Goal: Task Accomplishment & Management: Use online tool/utility

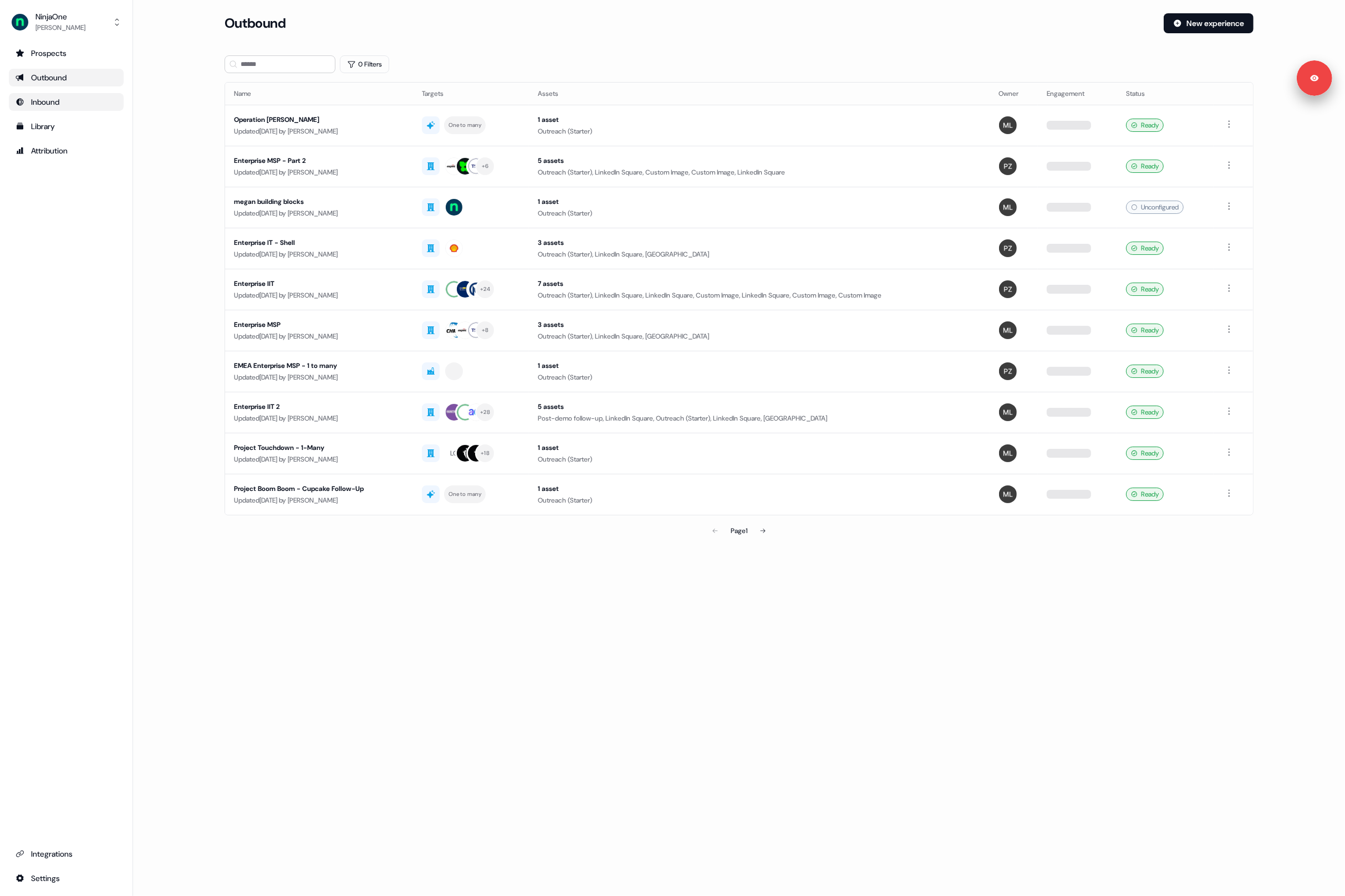
click at [48, 96] on link "Inbound" at bounding box center [66, 102] width 115 height 18
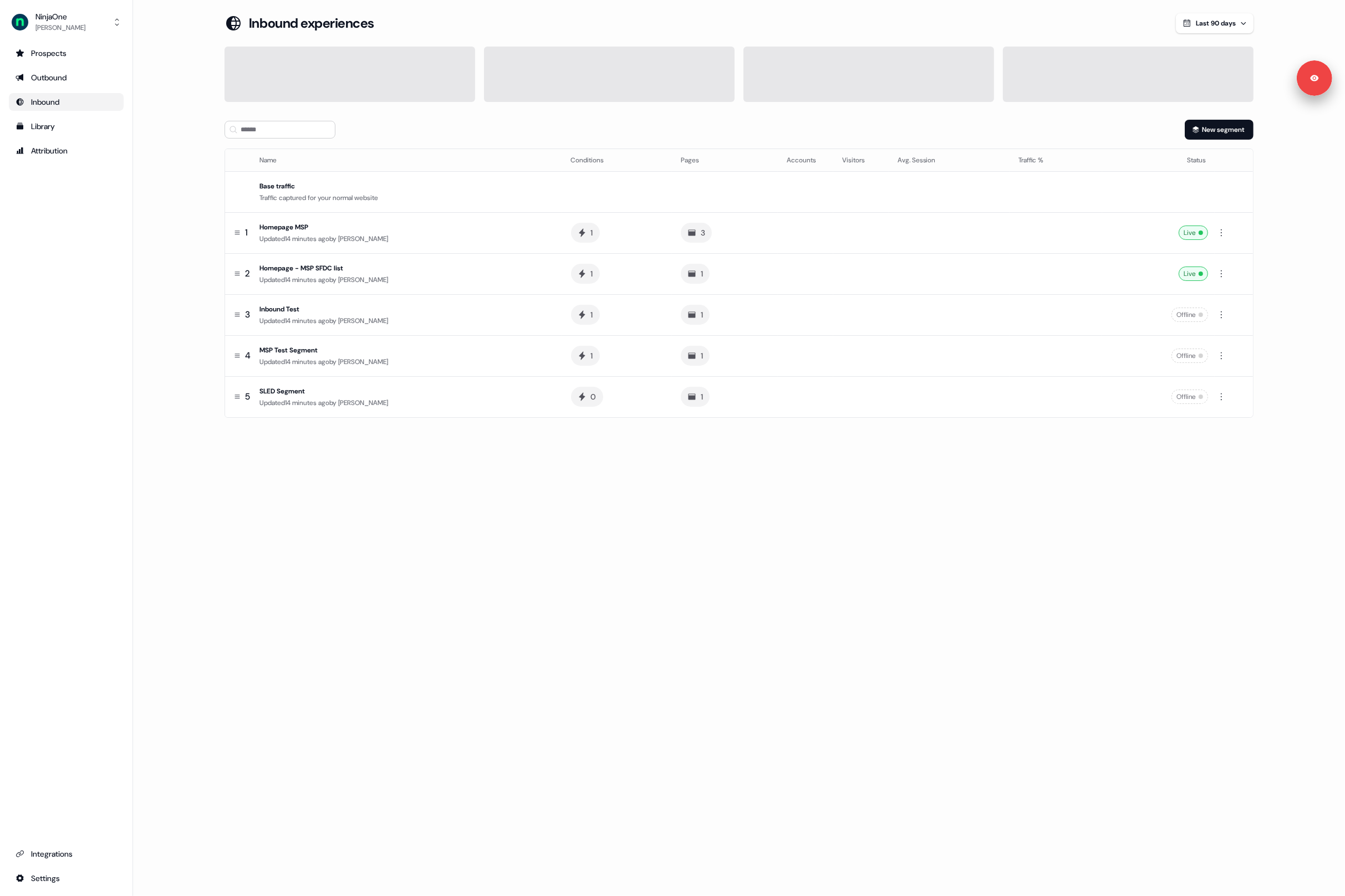
click at [543, 498] on div "Loading... Inbound experiences Last 90 days New segment Name Conditions Pages A…" at bounding box center [739, 448] width 1212 height 896
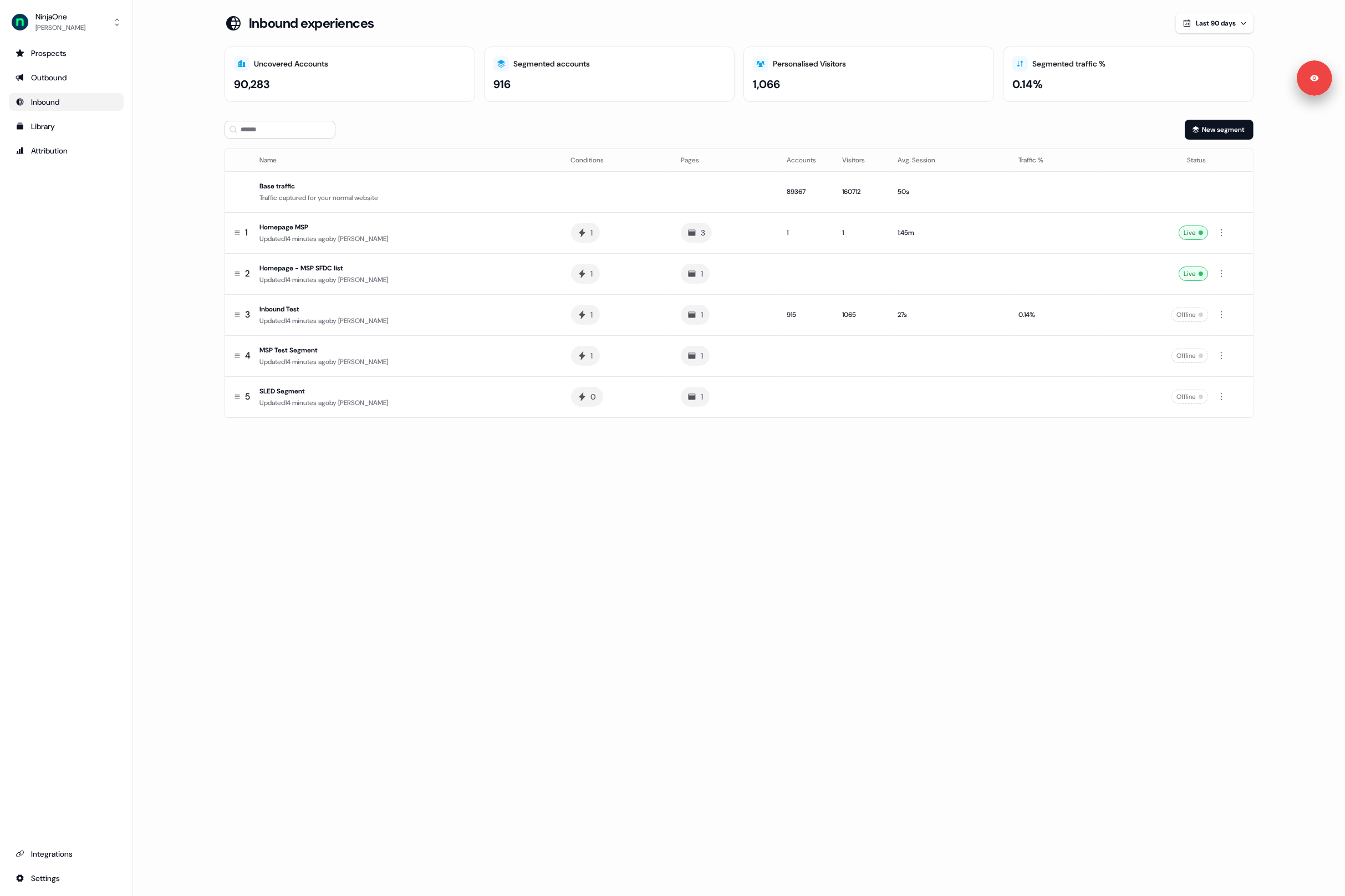
click at [175, 265] on main "Loading... Inbound experiences Last 90 days Uncovered Accounts 90,283 Segmented…" at bounding box center [739, 231] width 1212 height 436
click at [326, 277] on div "Updated 14 minutes ago by Xinrui Yan" at bounding box center [406, 280] width 294 height 11
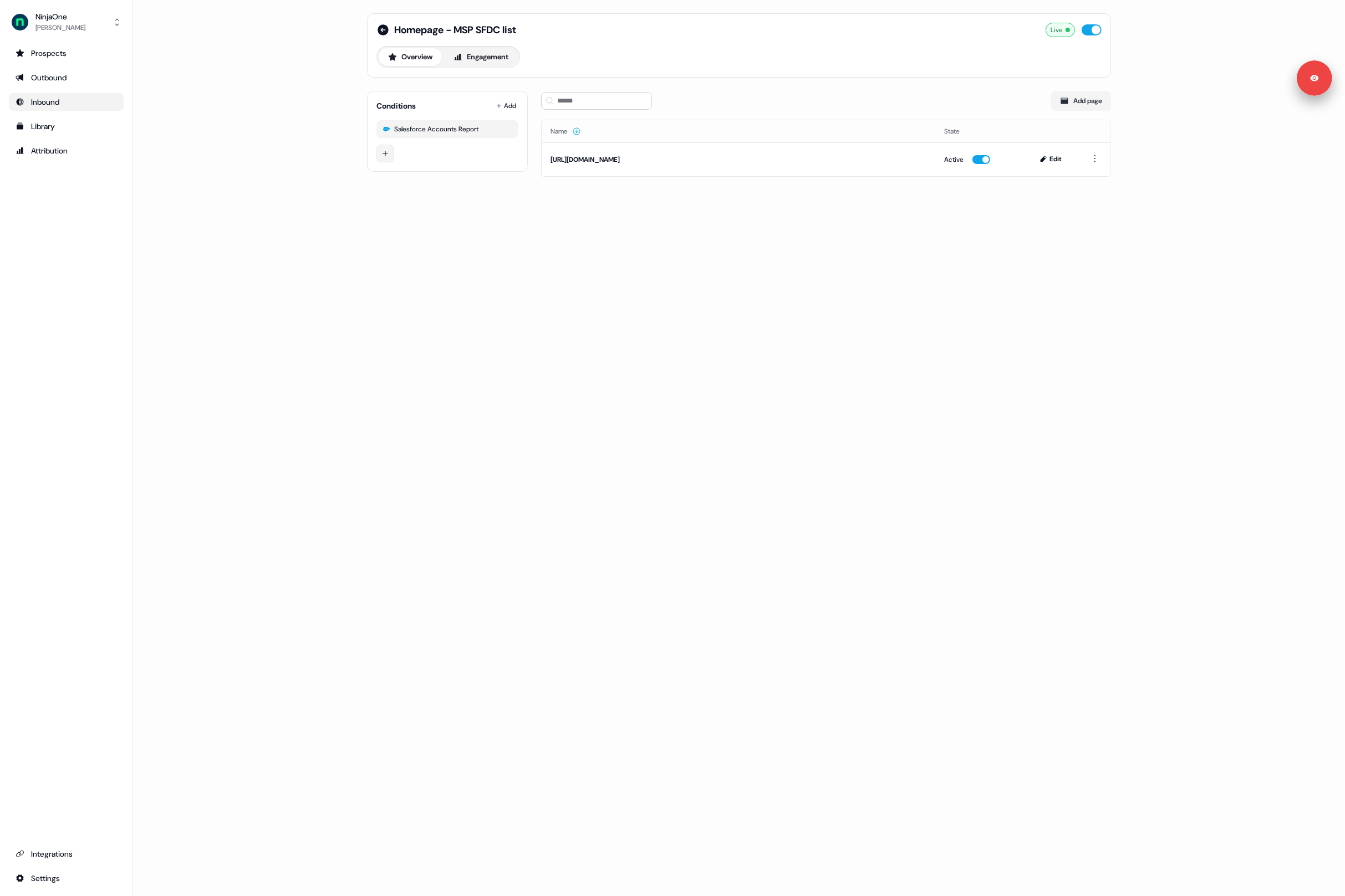
click at [389, 151] on html "Signed in as Megan Lee Sign out For the best experience switch devices to a big…" at bounding box center [672, 448] width 1345 height 896
click at [431, 155] on input at bounding box center [482, 158] width 166 height 18
type input "***"
click at [311, 176] on html "Signed in as Megan Lee Sign out For the best experience switch devices to a big…" at bounding box center [672, 448] width 1345 height 896
click at [383, 152] on html "Signed in as Megan Lee Sign out For the best experience switch devices to a big…" at bounding box center [672, 448] width 1345 height 896
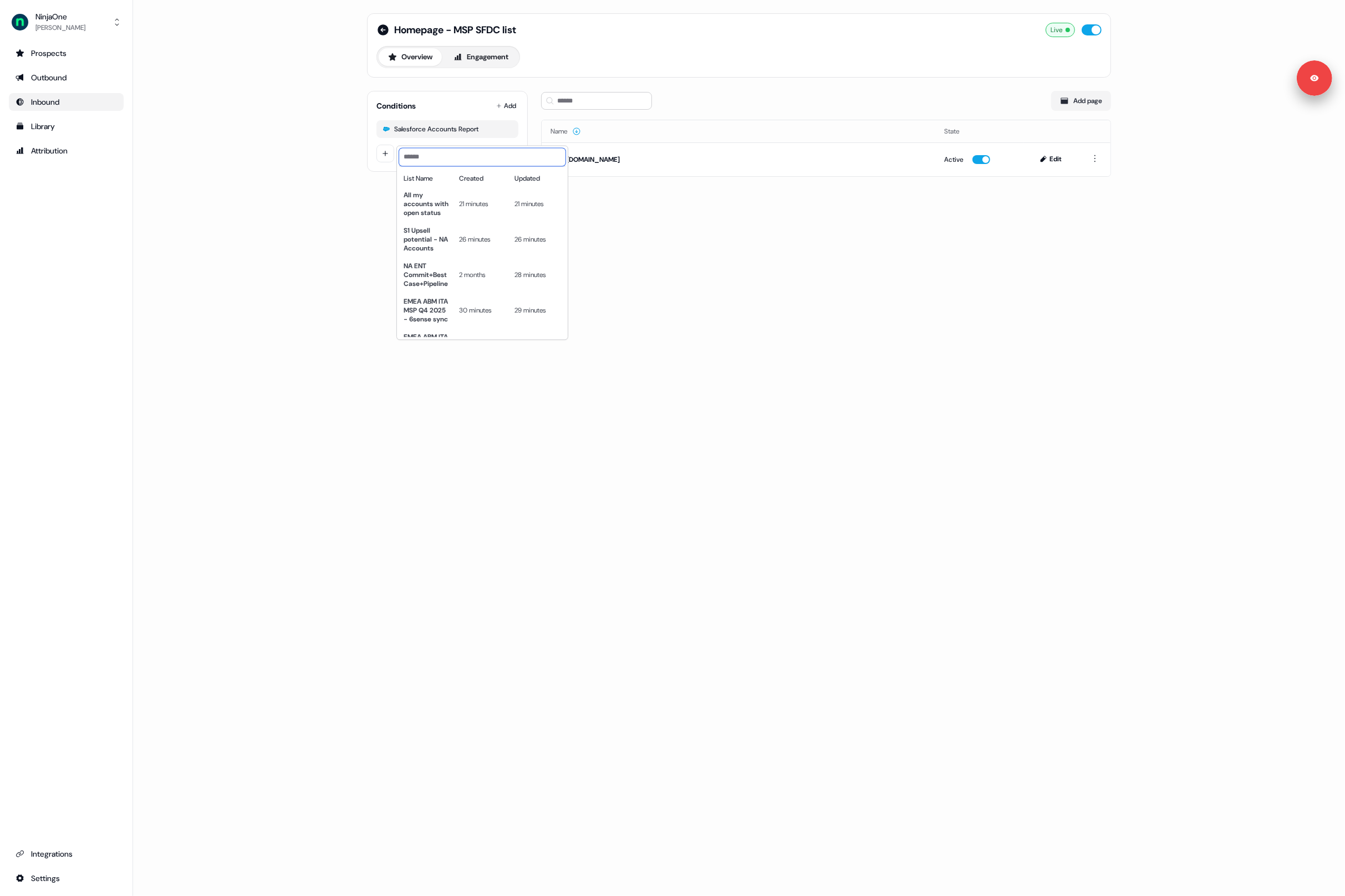
click at [451, 166] on input at bounding box center [482, 158] width 166 height 18
paste input "**********"
type input "**********"
click at [436, 195] on span "All MSP Leads" at bounding box center [425, 196] width 43 height 9
click at [763, 74] on div "Homepage - MSP SFDC list Live Overview Engagement" at bounding box center [738, 45] width 744 height 64
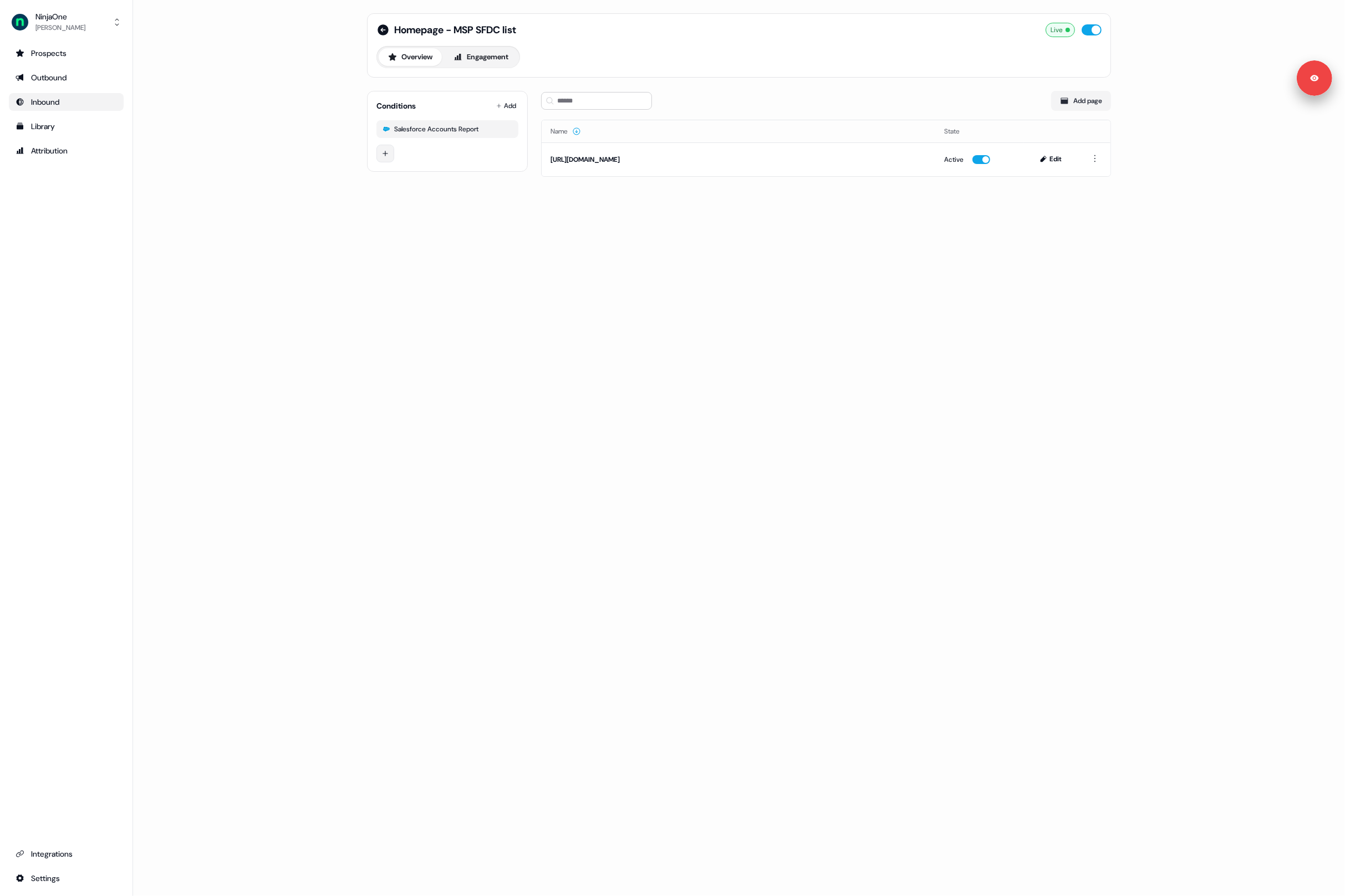
click at [385, 155] on html "For the best experience switch devices to a bigger screen. Go to [DOMAIN_NAME] …" at bounding box center [672, 448] width 1345 height 896
click at [417, 163] on input at bounding box center [482, 158] width 166 height 18
paste input "**********"
type input "**********"
click at [442, 191] on span "All MSP Leads" at bounding box center [425, 196] width 43 height 9
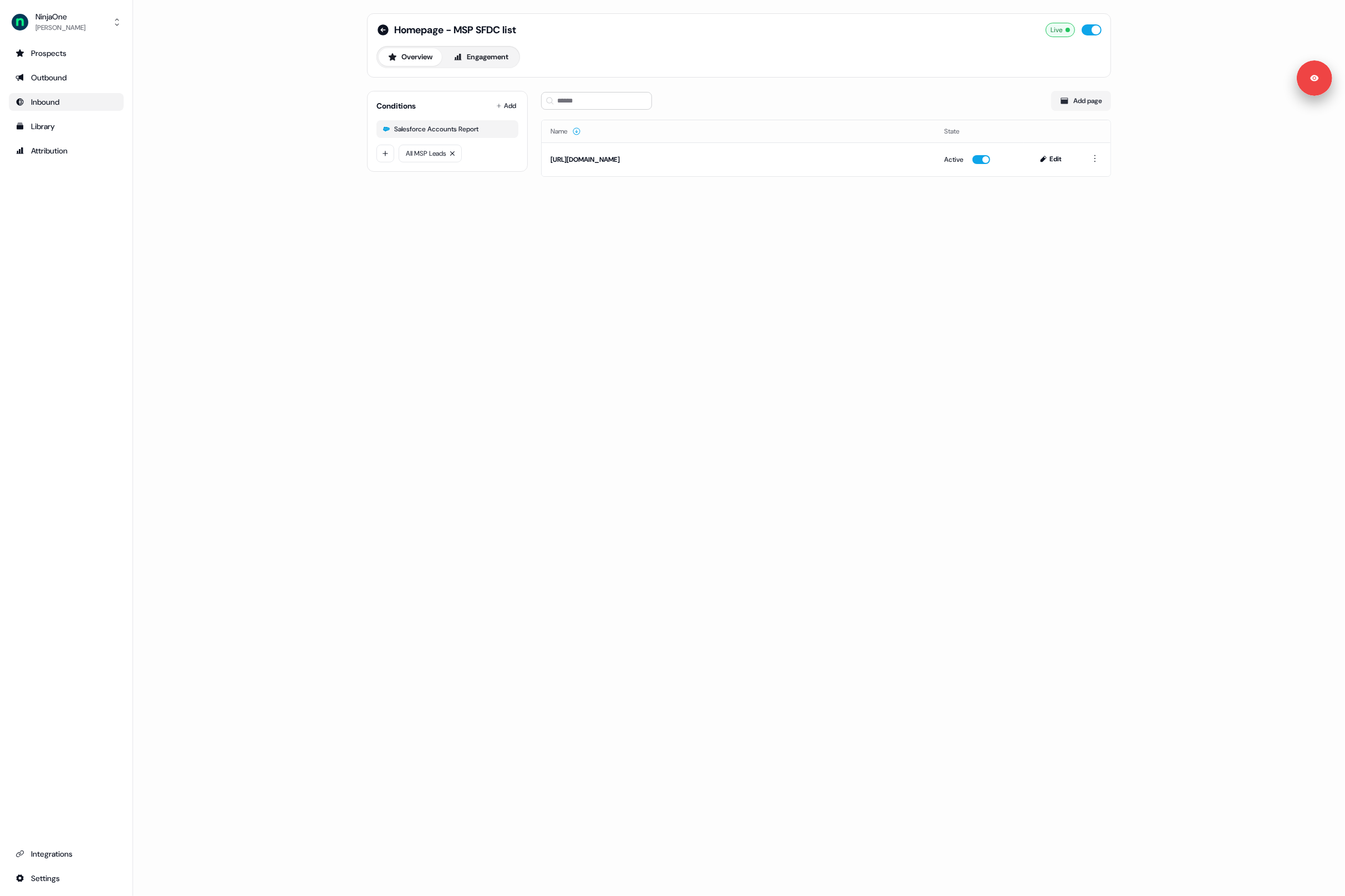
click at [454, 212] on div "Homepage - MSP SFDC list Live Overview Engagement Conditions Add Salesforce Acc…" at bounding box center [739, 448] width 1212 height 896
click at [508, 107] on html "For the best experience switch devices to a bigger screen. Go to Userled.io Nin…" at bounding box center [672, 448] width 1345 height 896
click at [423, 227] on html "For the best experience switch devices to a bigger screen. Go to Userled.io Nin…" at bounding box center [672, 448] width 1345 height 896
click at [931, 99] on div "Add page" at bounding box center [826, 100] width 570 height 20
click at [1092, 31] on button "button" at bounding box center [1091, 29] width 20 height 11
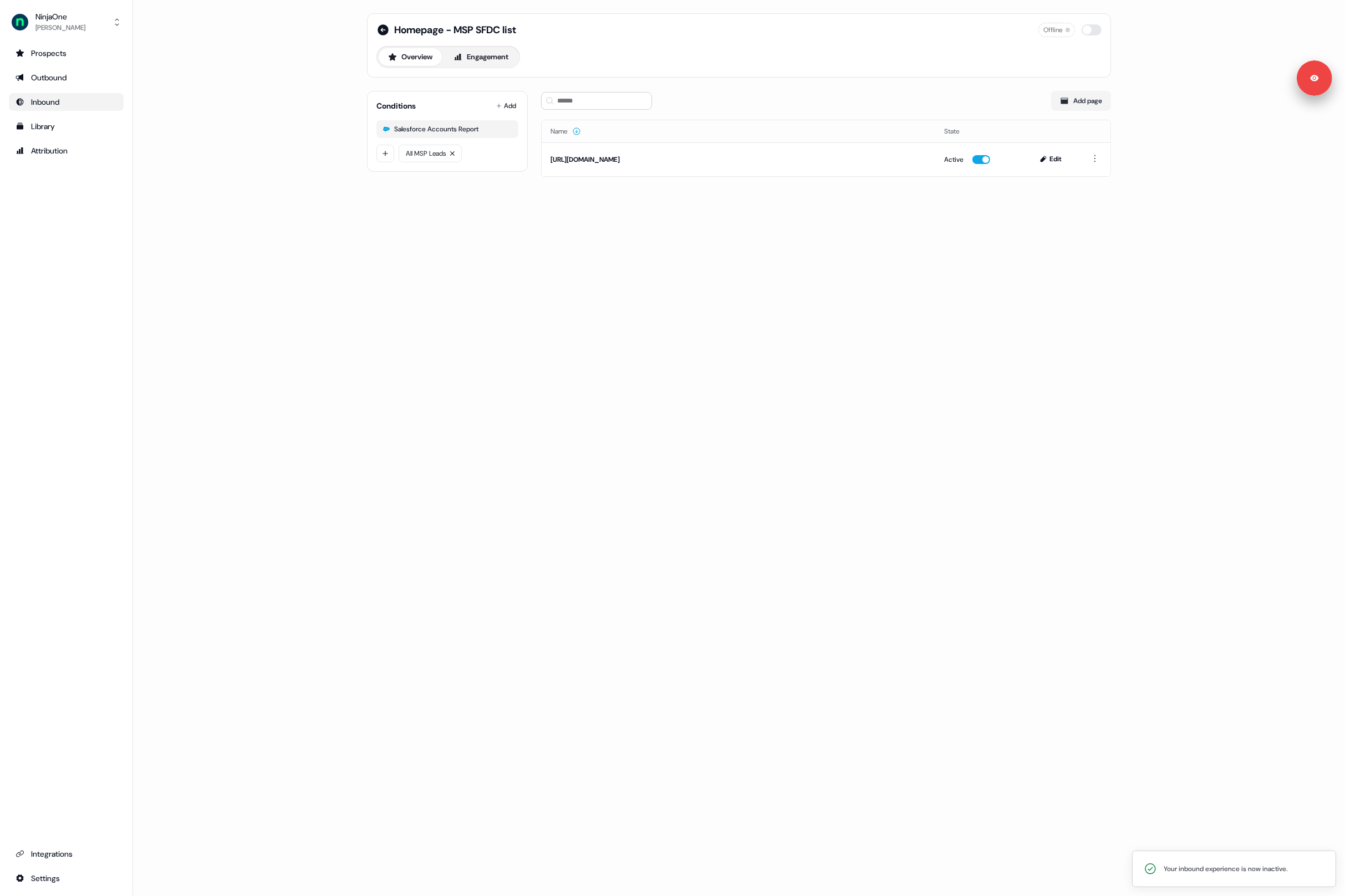
click at [479, 198] on div "Homepage - MSP SFDC list Offline Overview Engagement Conditions Add Salesforce …" at bounding box center [738, 102] width 771 height 203
click at [1089, 32] on button "button" at bounding box center [1091, 29] width 20 height 11
click at [847, 117] on div "Add page Name State https://www.ninjaone.com/ Active Edit" at bounding box center [826, 129] width 570 height 95
click at [493, 69] on div "Homepage - MSP SFDC list Live Overview Engagement" at bounding box center [738, 45] width 744 height 64
click at [480, 66] on button "Engagement" at bounding box center [481, 57] width 74 height 18
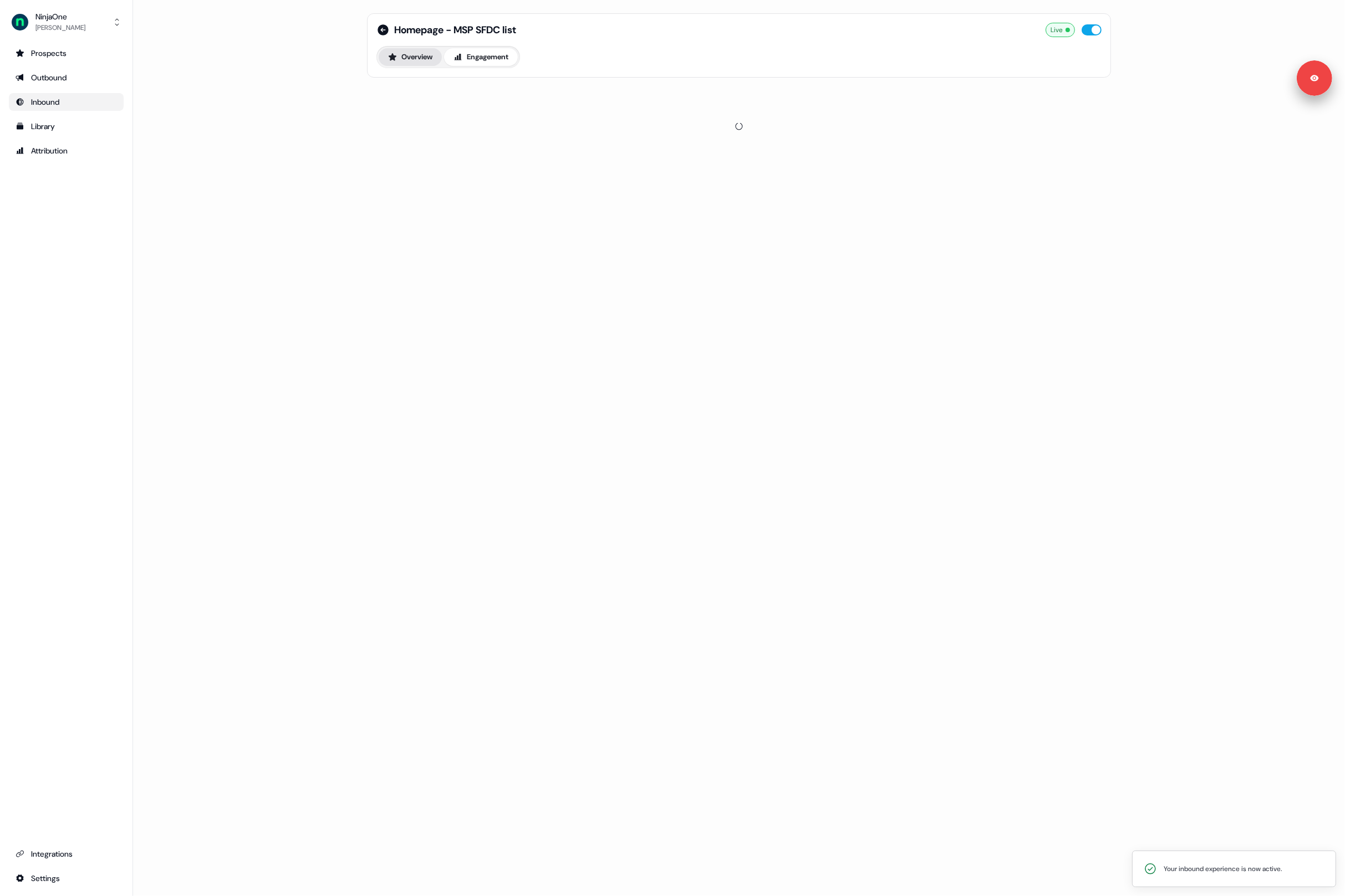
click at [417, 57] on button "Overview" at bounding box center [410, 57] width 63 height 18
click at [381, 34] on icon at bounding box center [383, 29] width 11 height 11
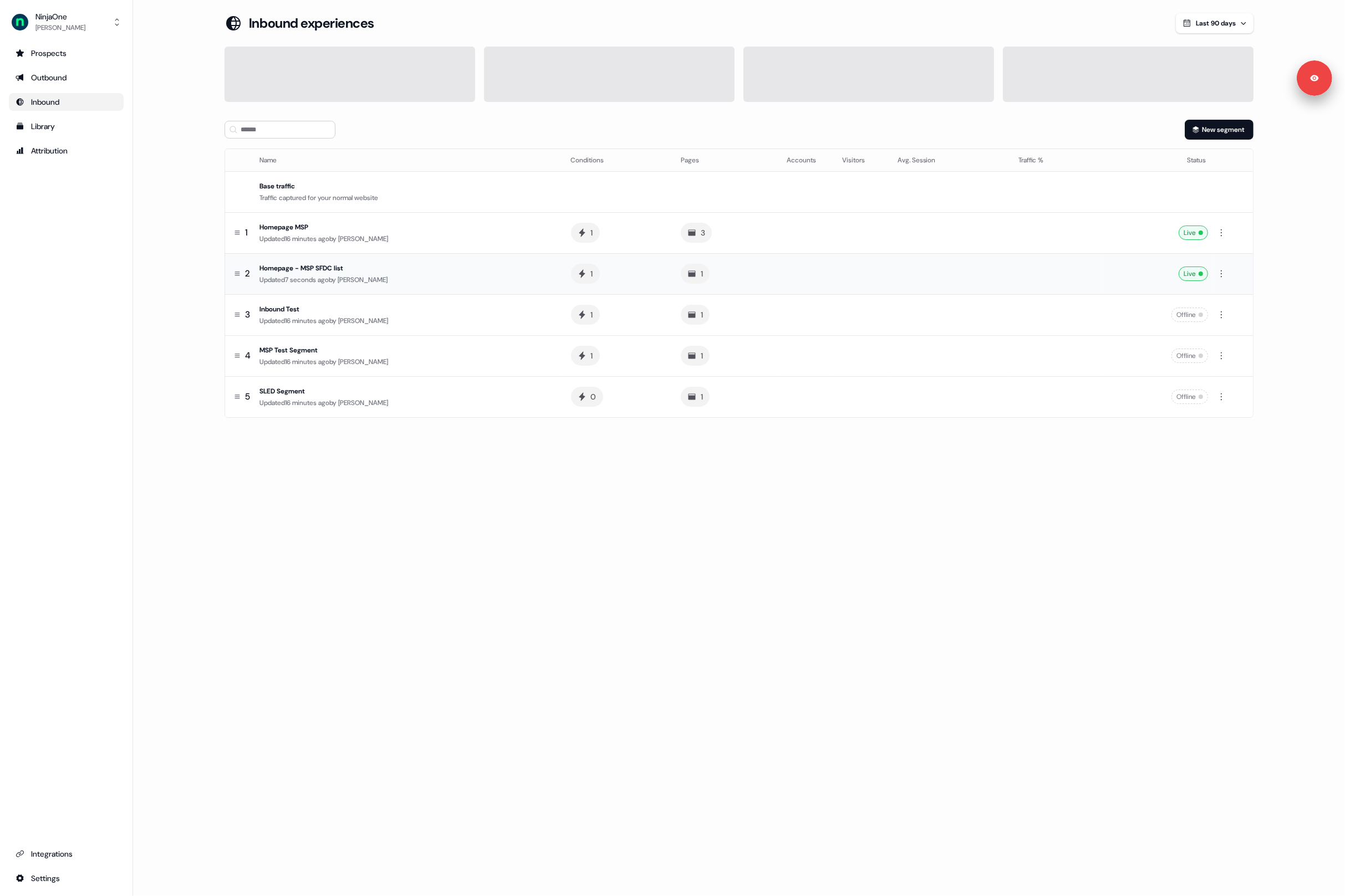
click at [381, 269] on div "Homepage - MSP SFDC list" at bounding box center [406, 268] width 294 height 11
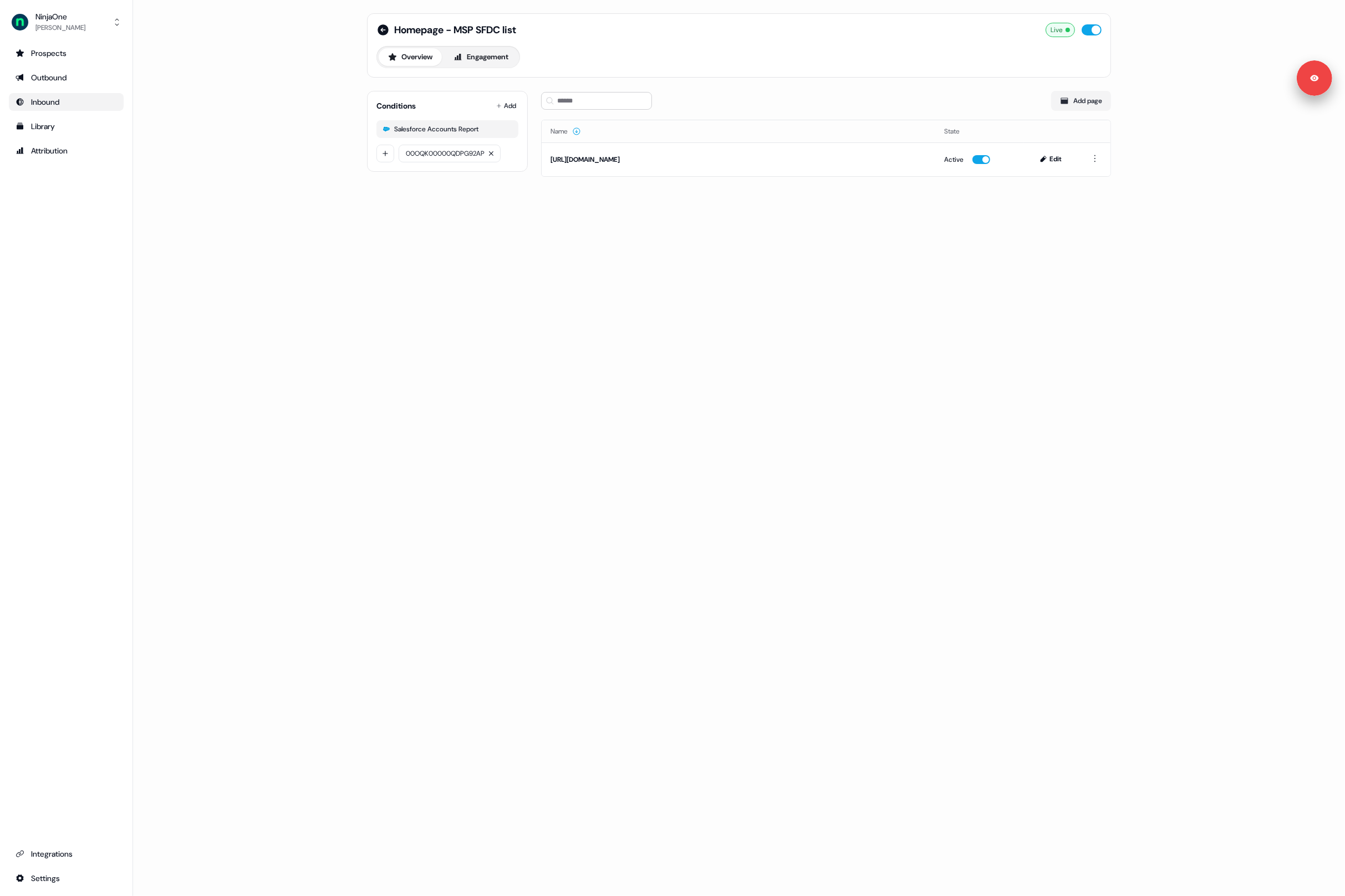
click at [520, 191] on div "Homepage - MSP SFDC list Live Overview Engagement Conditions Add Salesforce Acc…" at bounding box center [738, 102] width 771 height 203
click at [440, 157] on span "00OQK00000QDPG92AP" at bounding box center [445, 153] width 79 height 7
click at [441, 187] on div "Homepage - MSP SFDC list Live Overview Engagement Conditions Add Salesforce Acc…" at bounding box center [738, 102] width 771 height 203
click at [385, 153] on html "For the best experience switch devices to a bigger screen. Go to Userled.io Nin…" at bounding box center [672, 448] width 1345 height 896
click at [419, 160] on input at bounding box center [482, 158] width 166 height 18
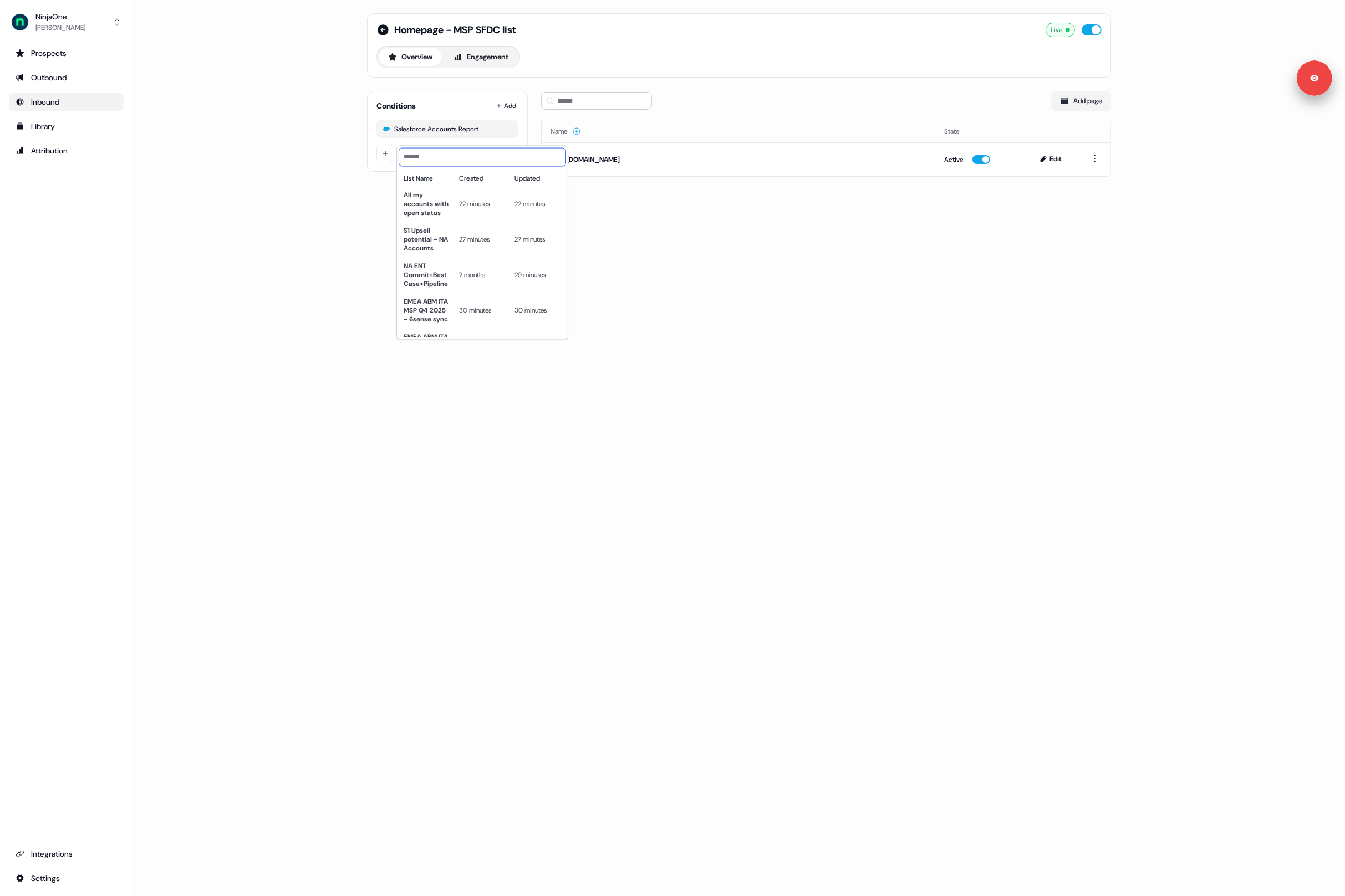
paste input "**********"
type input "**********"
click at [399, 207] on html "**********" at bounding box center [672, 448] width 1345 height 896
click at [424, 252] on div "Homepage - MSP SFDC list Live Overview Engagement Conditions Add Salesforce Acc…" at bounding box center [739, 448] width 1212 height 896
click at [379, 27] on icon at bounding box center [383, 29] width 11 height 11
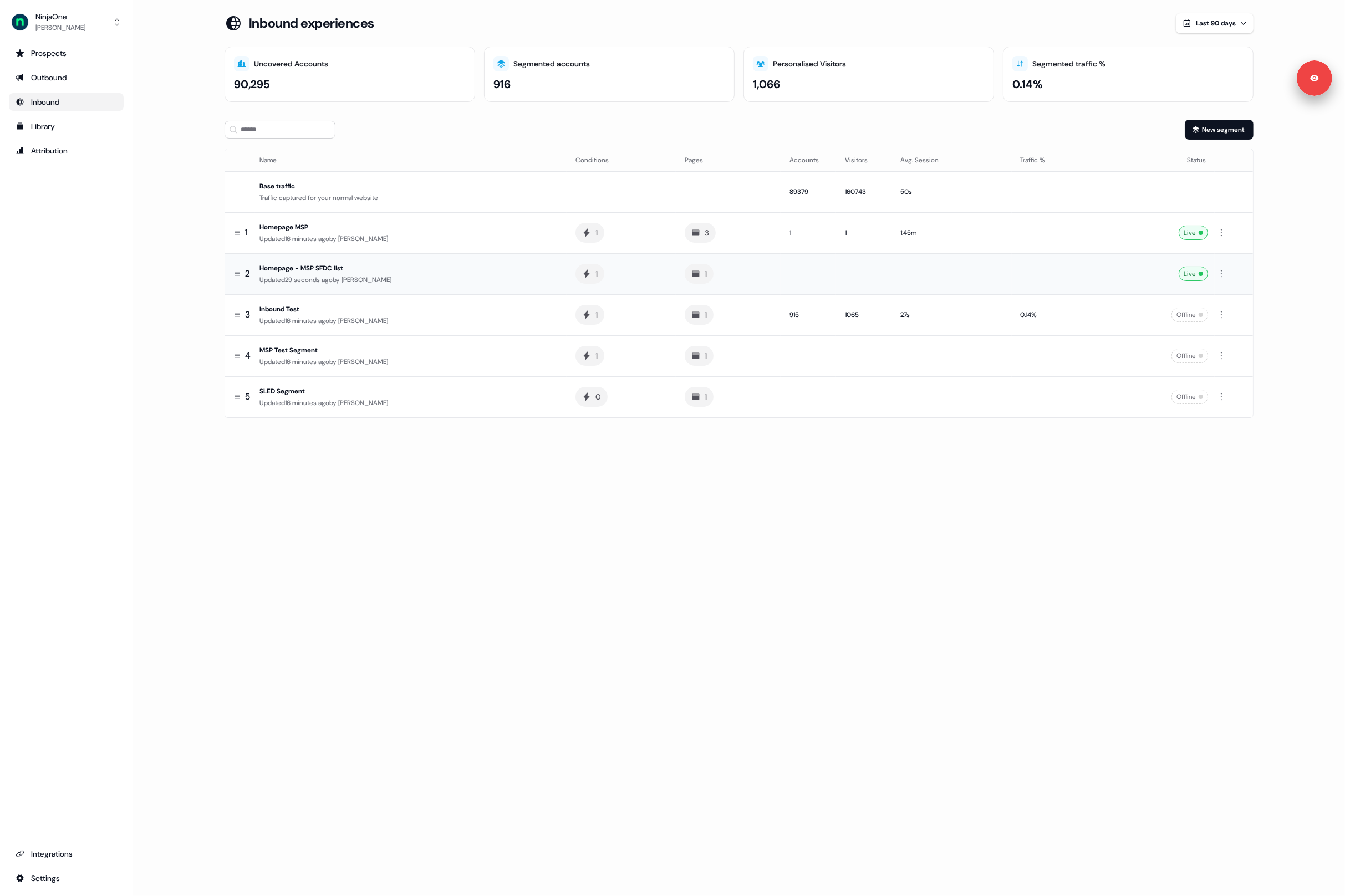
click at [359, 272] on div "Homepage - MSP SFDC list" at bounding box center [408, 268] width 298 height 11
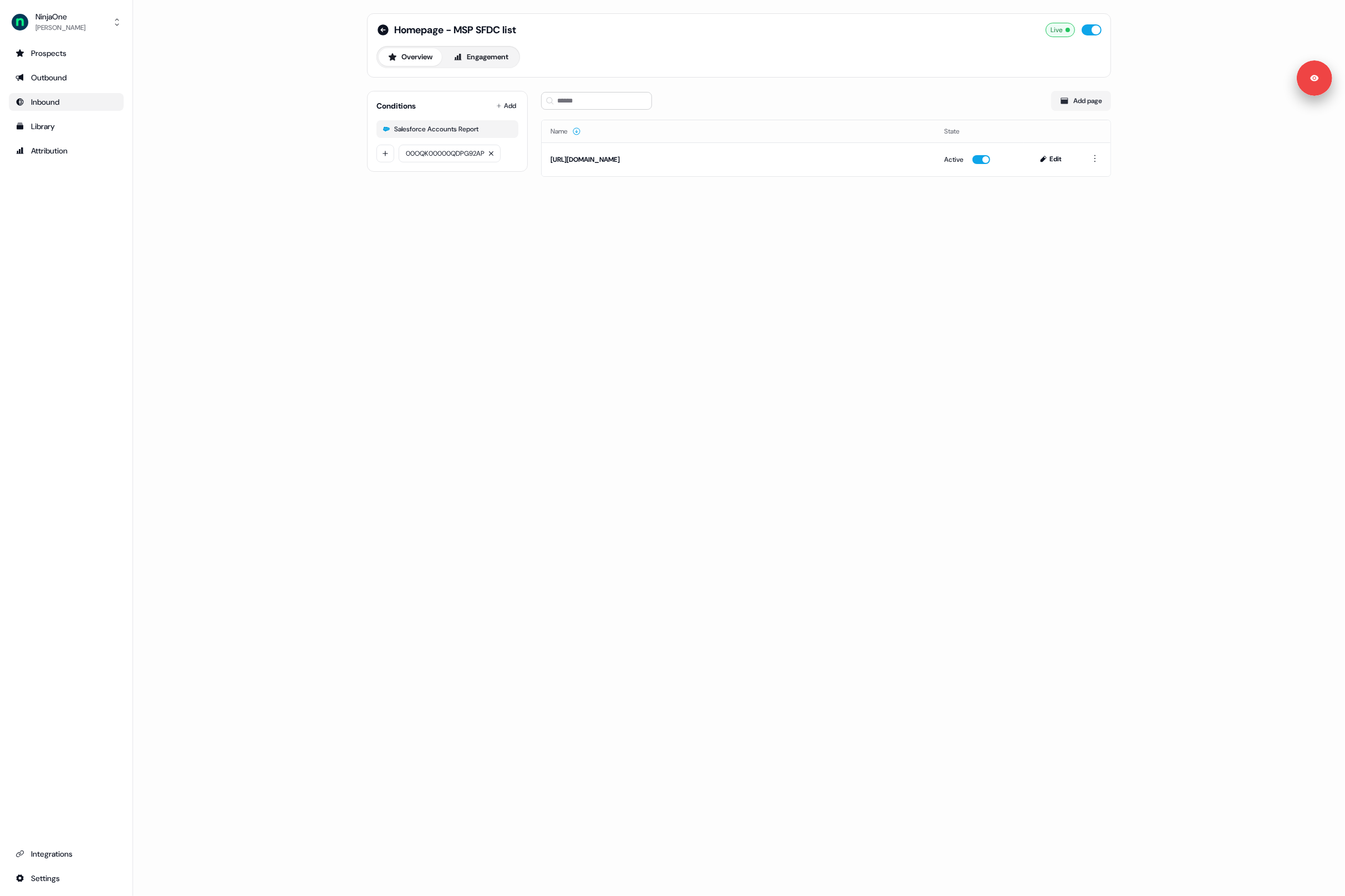
click at [508, 234] on div "Homepage - MSP SFDC list Live Overview Engagement Conditions Add Salesforce Acc…" at bounding box center [739, 448] width 1212 height 896
click at [488, 60] on button "Engagement" at bounding box center [481, 57] width 74 height 18
click at [412, 58] on button "Overview" at bounding box center [410, 57] width 63 height 18
click at [383, 156] on html "For the best experience switch devices to a bigger screen. Go to Userled.io Nin…" at bounding box center [672, 448] width 1345 height 896
click at [347, 219] on html "For the best experience switch devices to a bigger screen. Go to Userled.io Nin…" at bounding box center [672, 448] width 1345 height 896
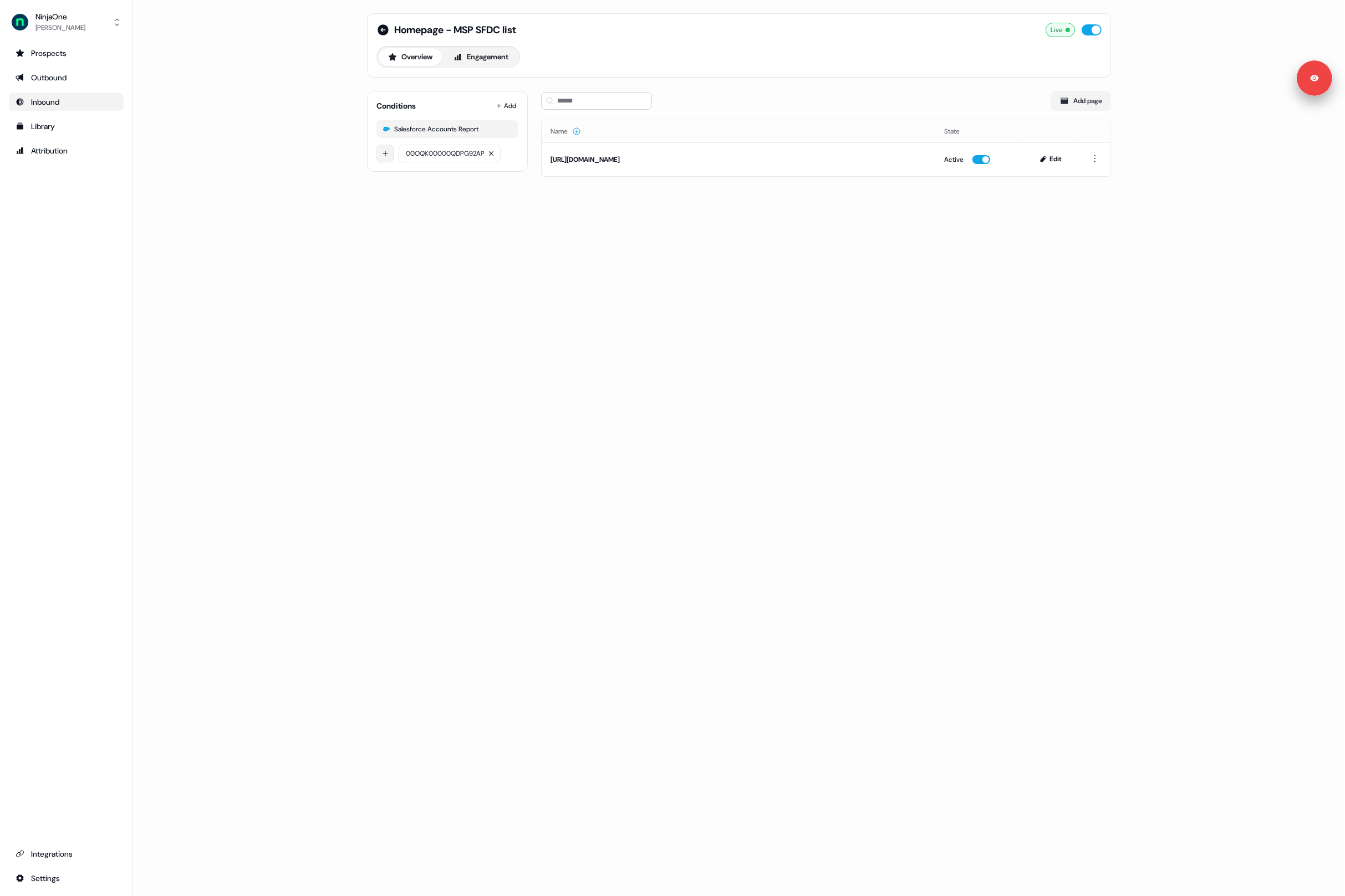
click at [384, 159] on html "For the best experience switch devices to a bigger screen. Go to Userled.io Nin…" at bounding box center [672, 448] width 1345 height 896
click at [416, 158] on input at bounding box center [482, 158] width 166 height 18
paste input "**********"
type input "**********"
click at [362, 183] on html "**********" at bounding box center [672, 448] width 1345 height 896
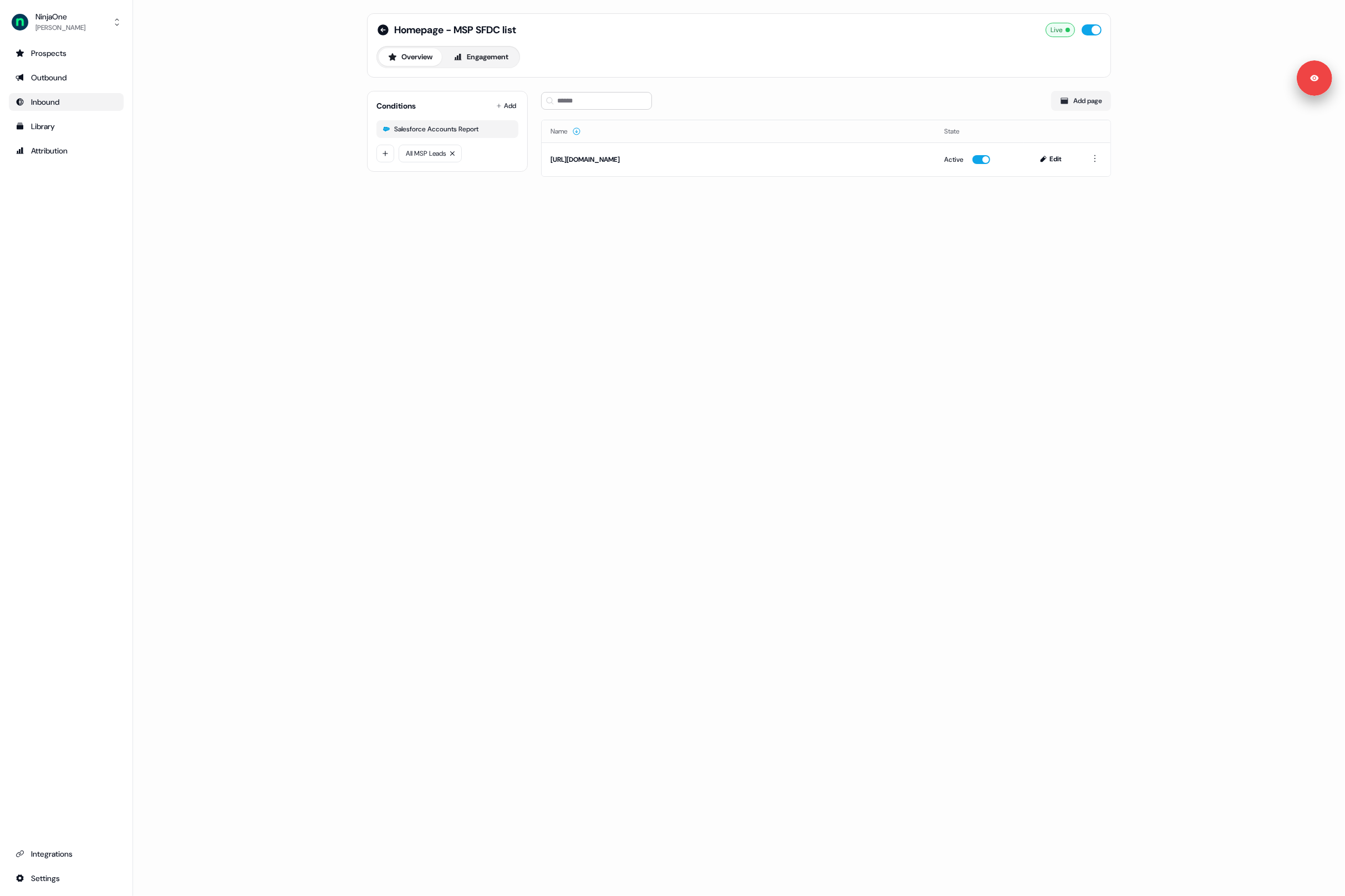
click at [512, 420] on div "Homepage - MSP SFDC list Live Overview Engagement Conditions Add Salesforce Acc…" at bounding box center [739, 448] width 1212 height 896
click at [494, 344] on div "Homepage - MSP SFDC list Live Overview Engagement Conditions Add Salesforce Acc…" at bounding box center [739, 448] width 1212 height 896
click at [384, 28] on icon at bounding box center [383, 29] width 11 height 11
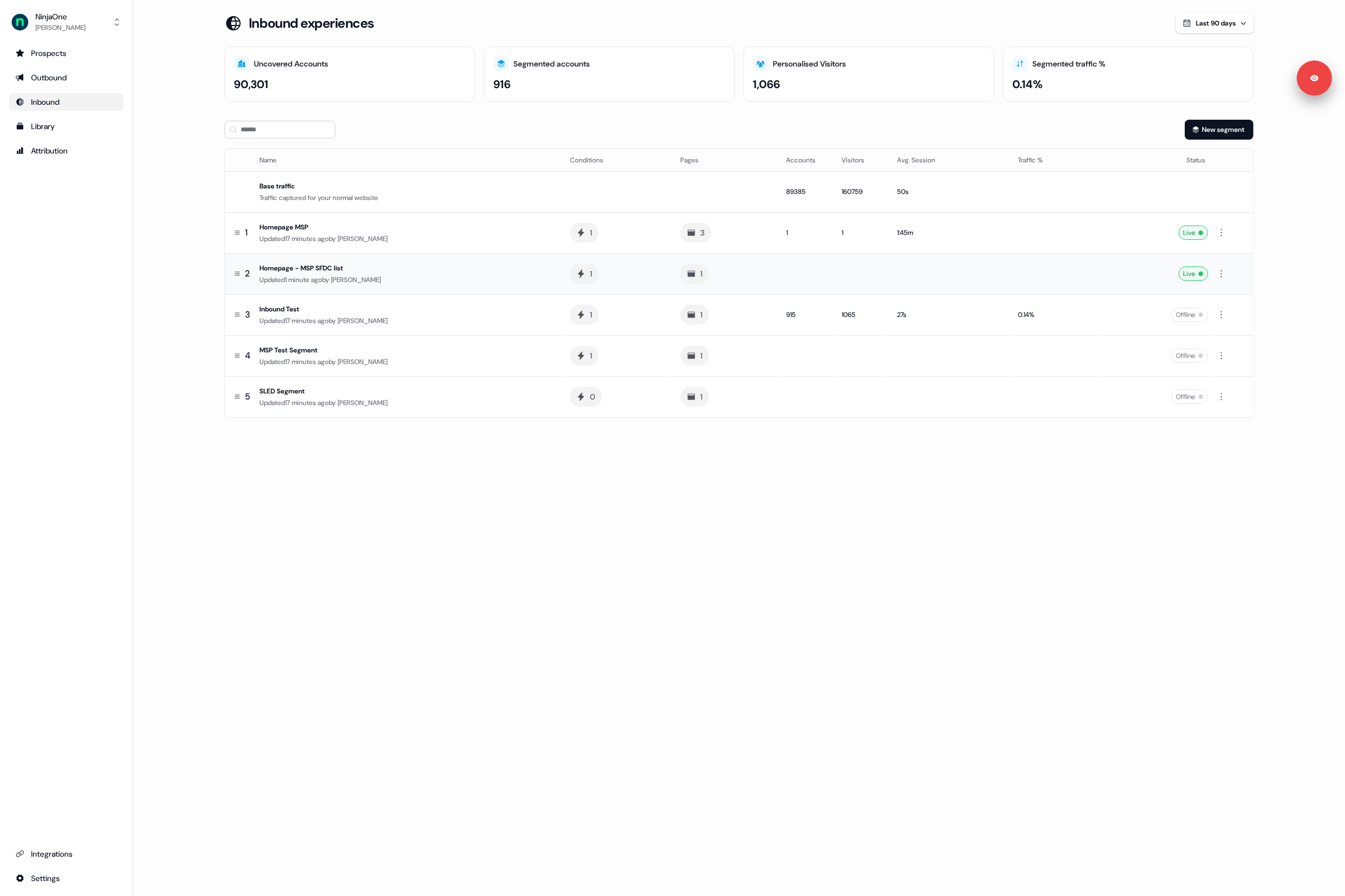
click at [503, 261] on td "Homepage - MSP SFDC list Updated 1 minute ago by Xinrui Yan" at bounding box center [408, 274] width 306 height 41
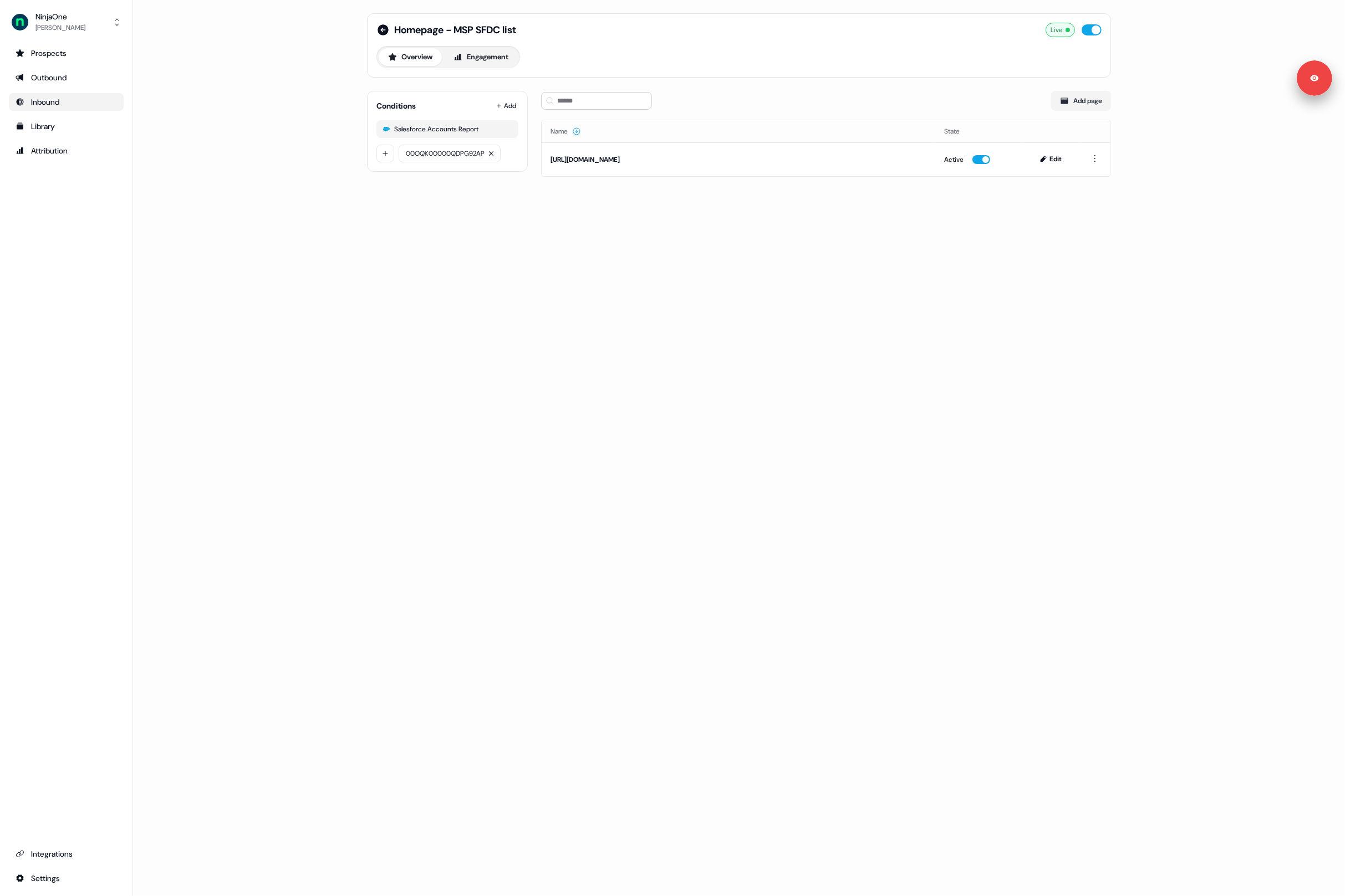
click at [412, 169] on div "Conditions Add Salesforce Accounts Report 00OQK00000QDPG92AP" at bounding box center [447, 131] width 160 height 81
click at [386, 157] on html "For the best experience switch devices to a bigger screen. Go to Userled.io Nin…" at bounding box center [672, 448] width 1345 height 896
click at [422, 158] on input at bounding box center [482, 158] width 166 height 18
paste input "**********"
type input "**********"
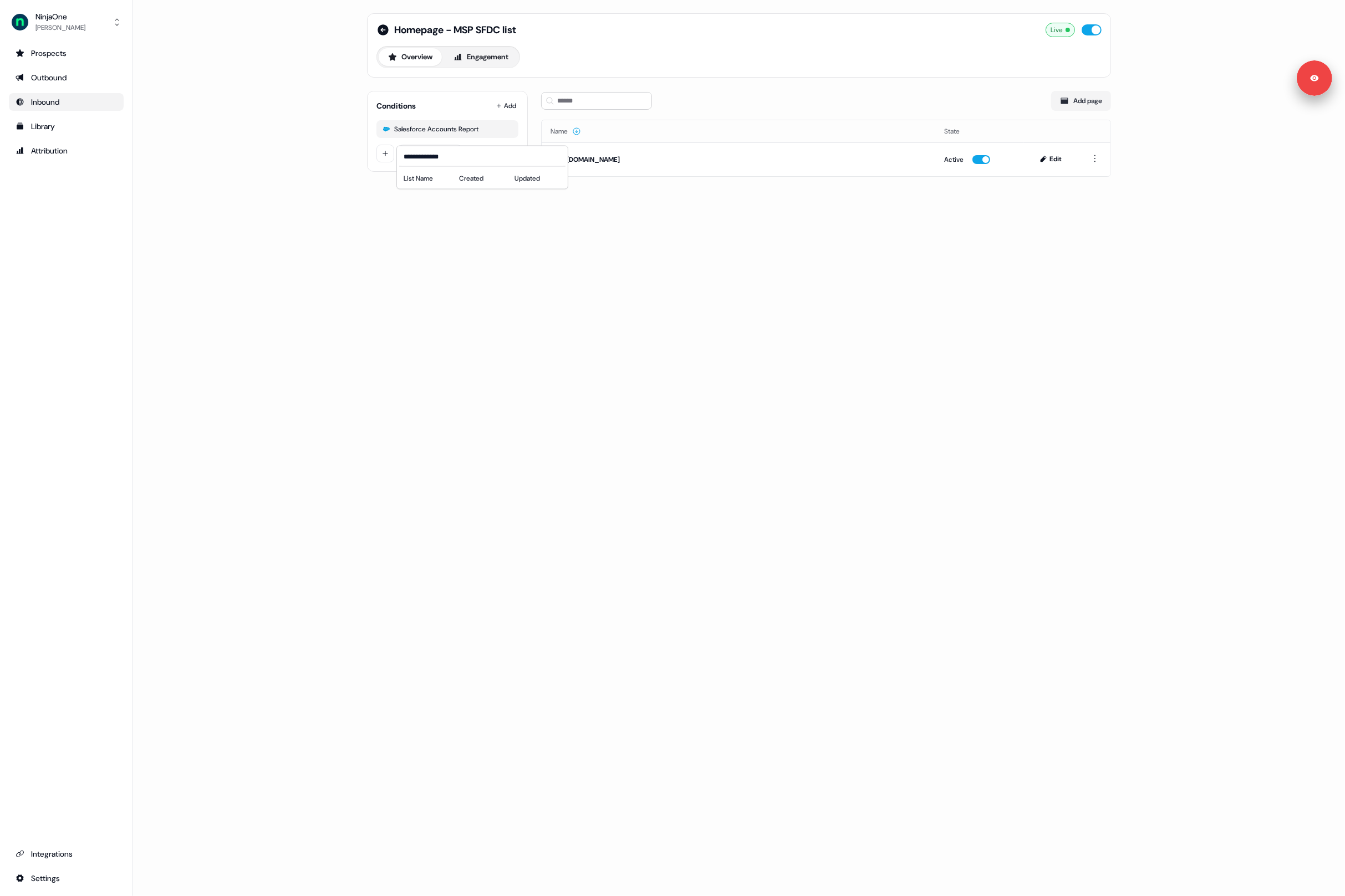
drag, startPoint x: 338, startPoint y: 202, endPoint x: 348, endPoint y: 194, distance: 12.8
click at [337, 202] on html "**********" at bounding box center [672, 448] width 1345 height 896
click at [647, 353] on div "Homepage - MSP SFDC list Live Overview Engagement Conditions Add Salesforce Acc…" at bounding box center [739, 448] width 1212 height 896
drag, startPoint x: 532, startPoint y: 336, endPoint x: 702, endPoint y: 311, distance: 171.8
click at [534, 336] on div "Homepage - MSP SFDC list Live Overview Engagement Conditions Add Salesforce Acc…" at bounding box center [739, 448] width 1212 height 896
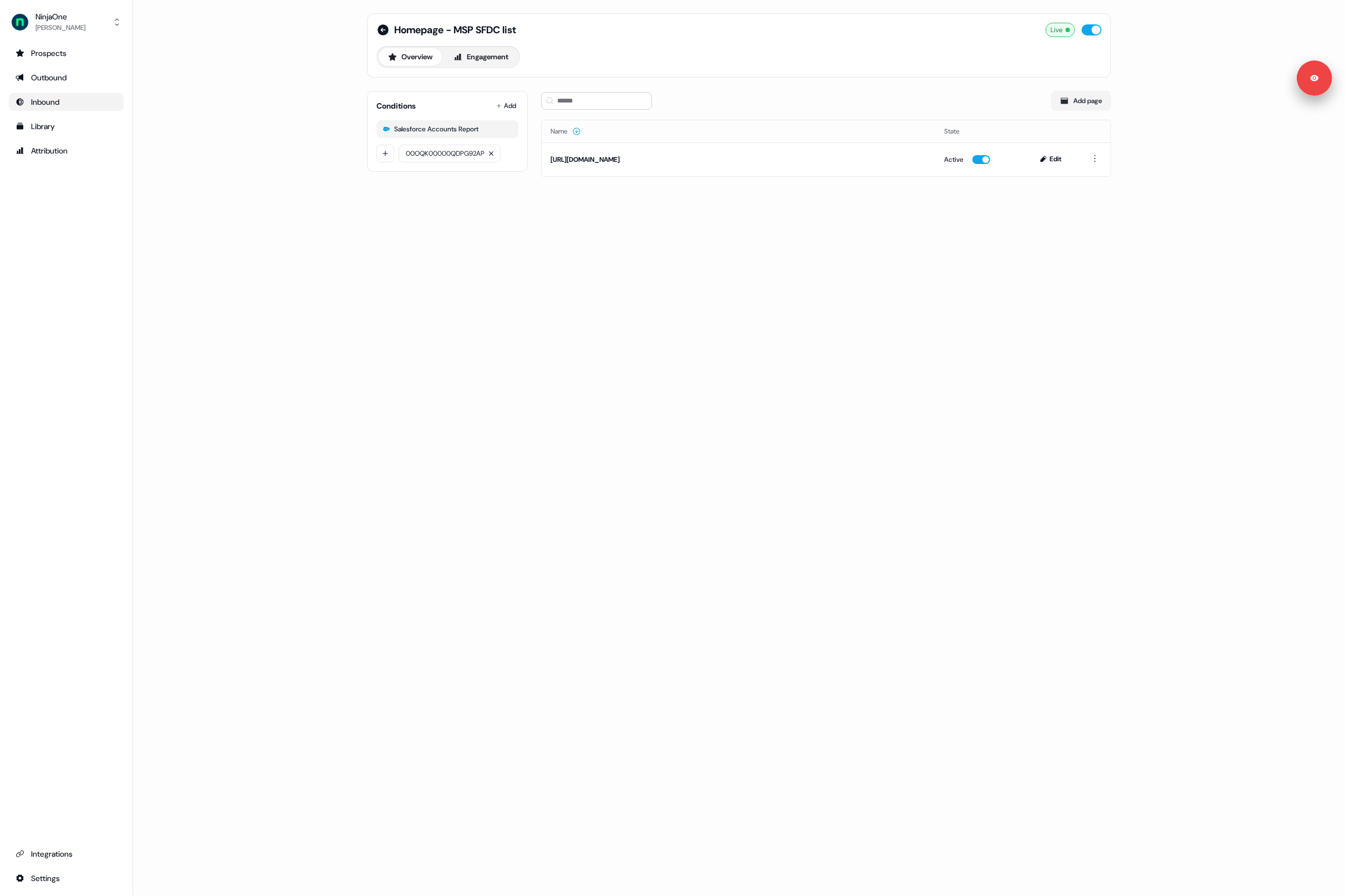
click at [850, 289] on div "Homepage - MSP SFDC list Live Overview Engagement Conditions Add Salesforce Acc…" at bounding box center [739, 448] width 1212 height 896
click at [385, 27] on icon at bounding box center [383, 29] width 11 height 11
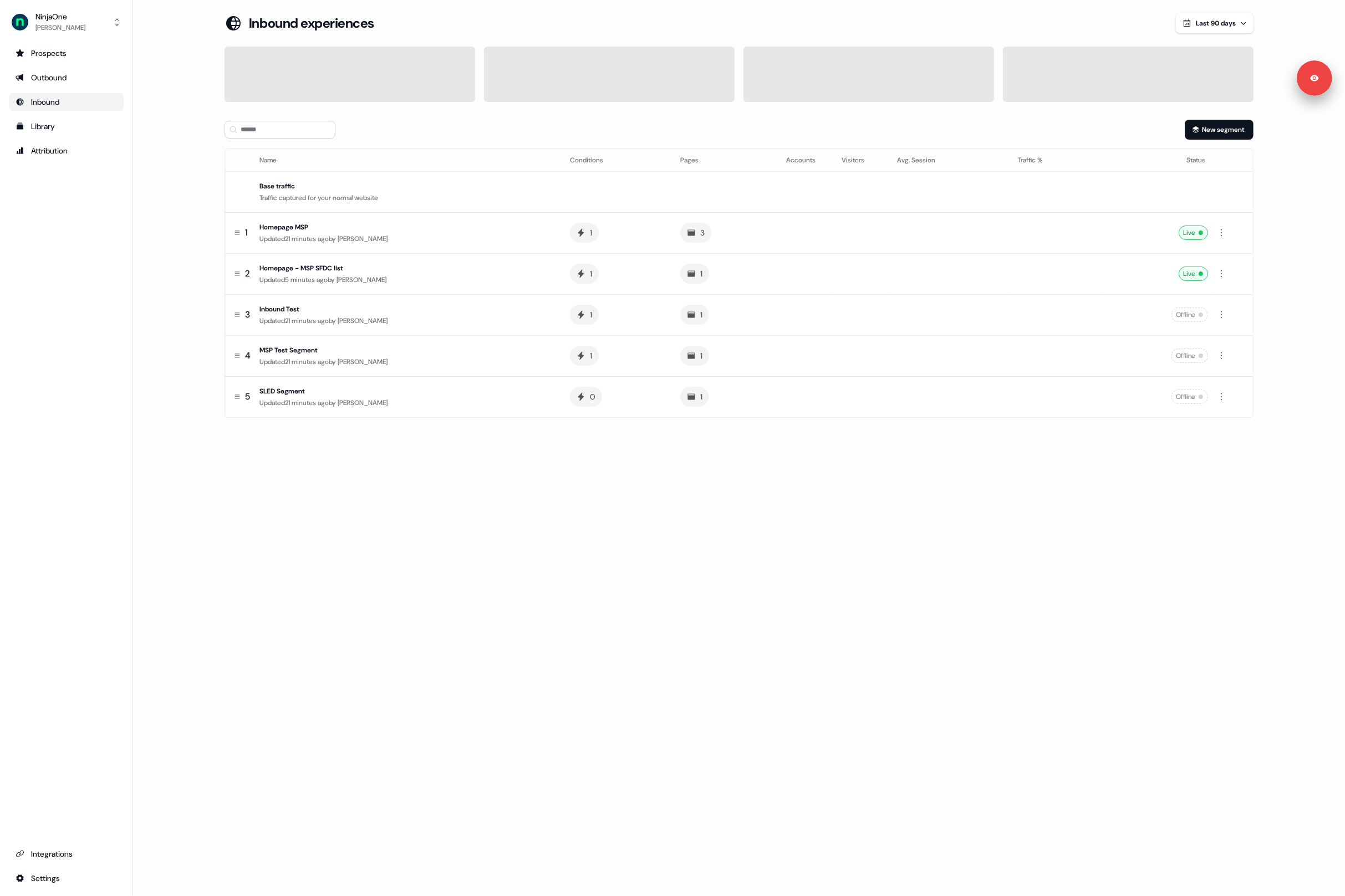
click at [483, 519] on div "Loading... Inbound experiences Last 90 days New segment Name Conditions Pages A…" at bounding box center [739, 448] width 1212 height 896
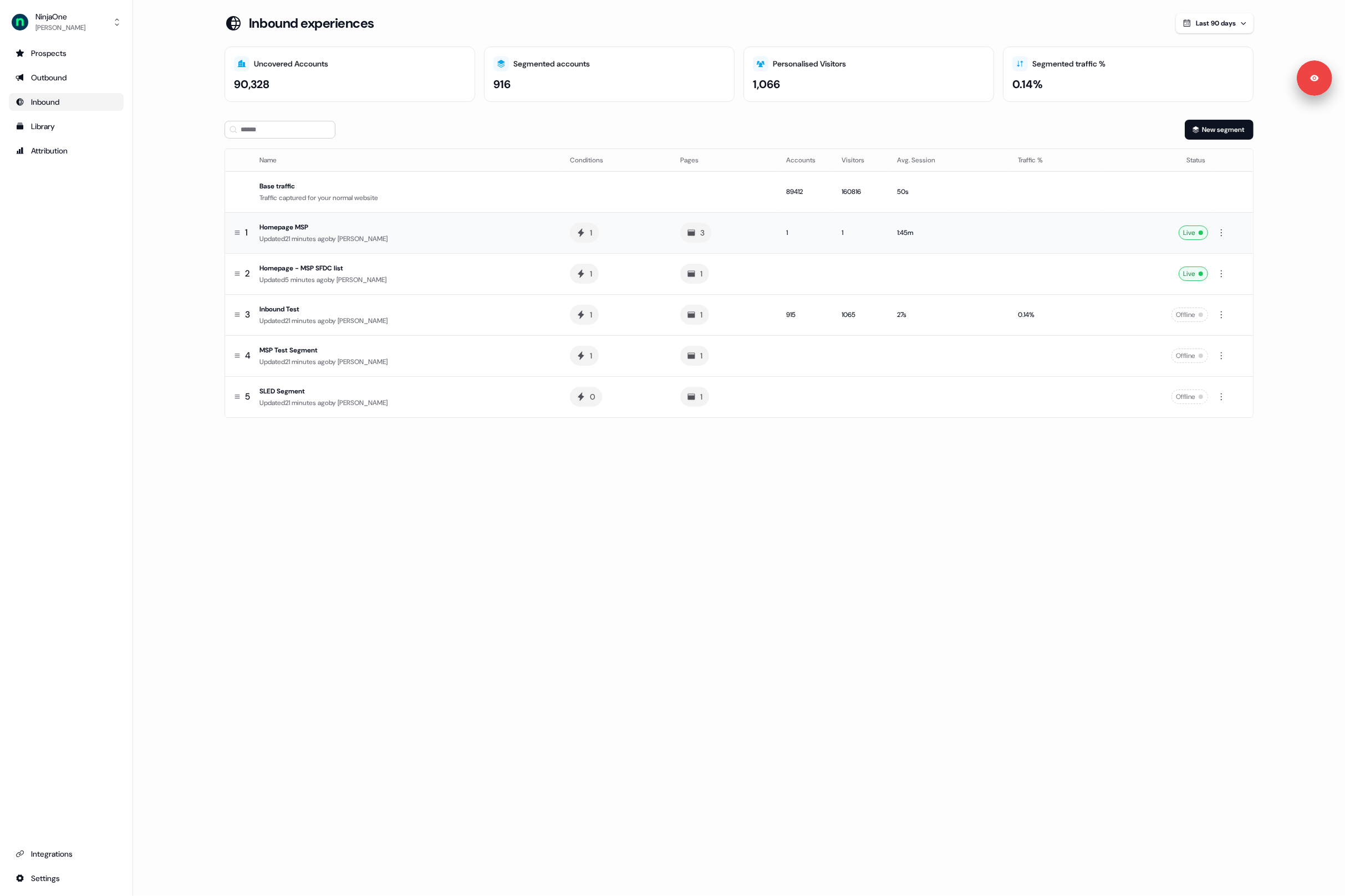
click at [292, 225] on div "Homepage MSP" at bounding box center [406, 227] width 293 height 11
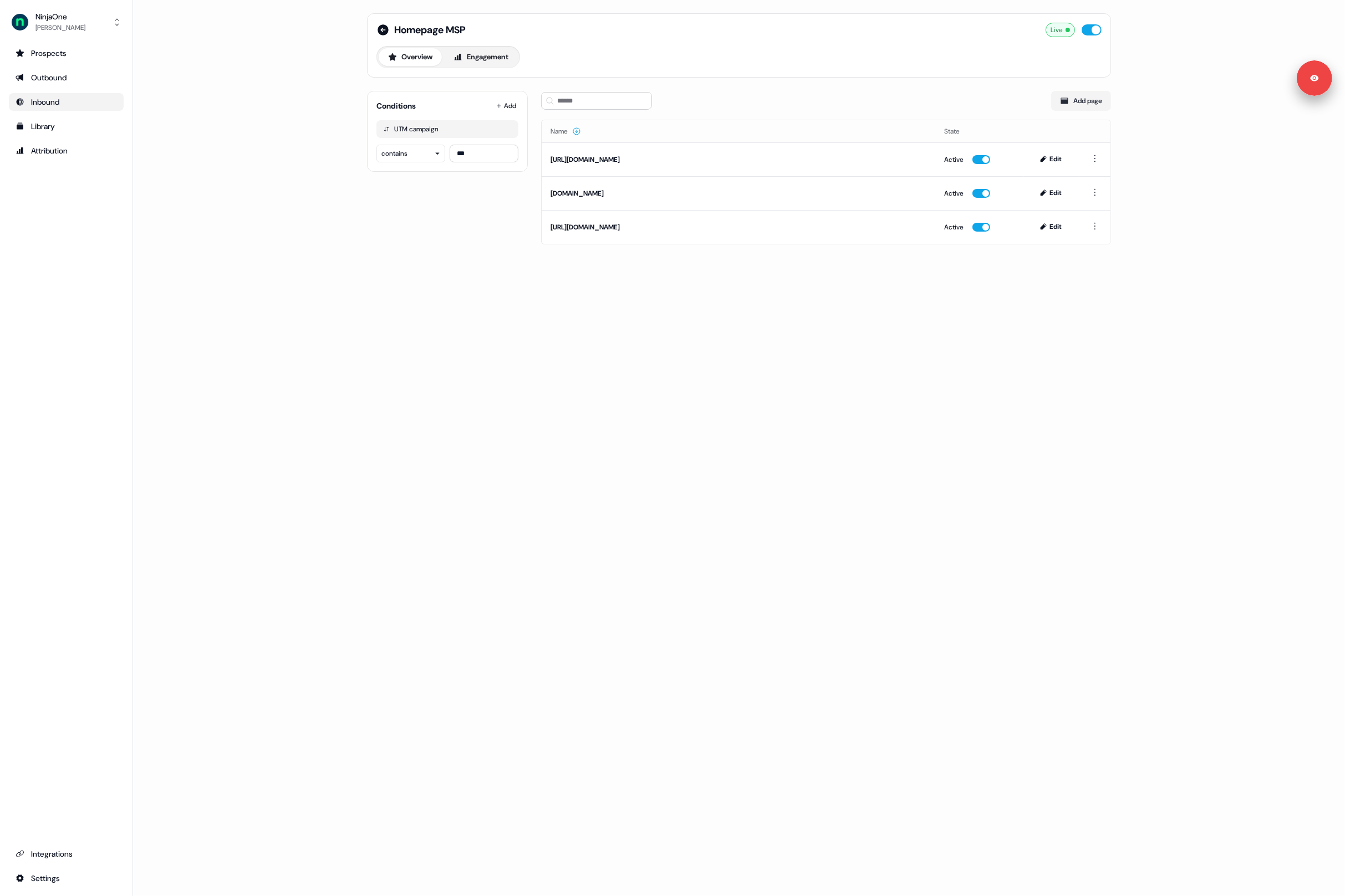
drag, startPoint x: 434, startPoint y: 282, endPoint x: 445, endPoint y: 66, distance: 216.3
click at [434, 281] on div "Homepage MSP Live Overview Engagement Conditions Add UTM campaign contains *** …" at bounding box center [739, 448] width 1212 height 896
click at [385, 29] on icon at bounding box center [383, 29] width 11 height 11
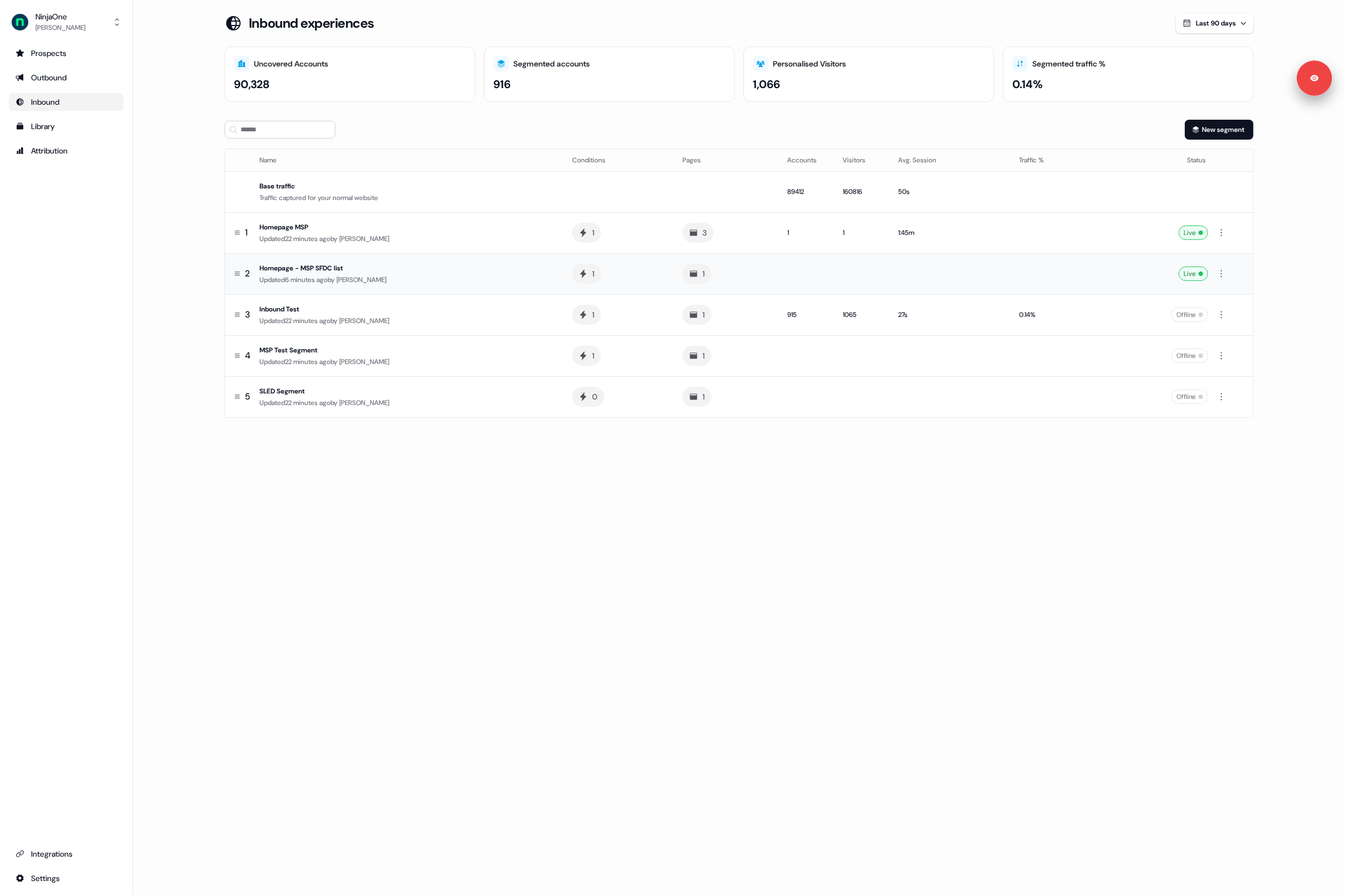
click at [467, 268] on div "Homepage - MSP SFDC list" at bounding box center [406, 268] width 295 height 11
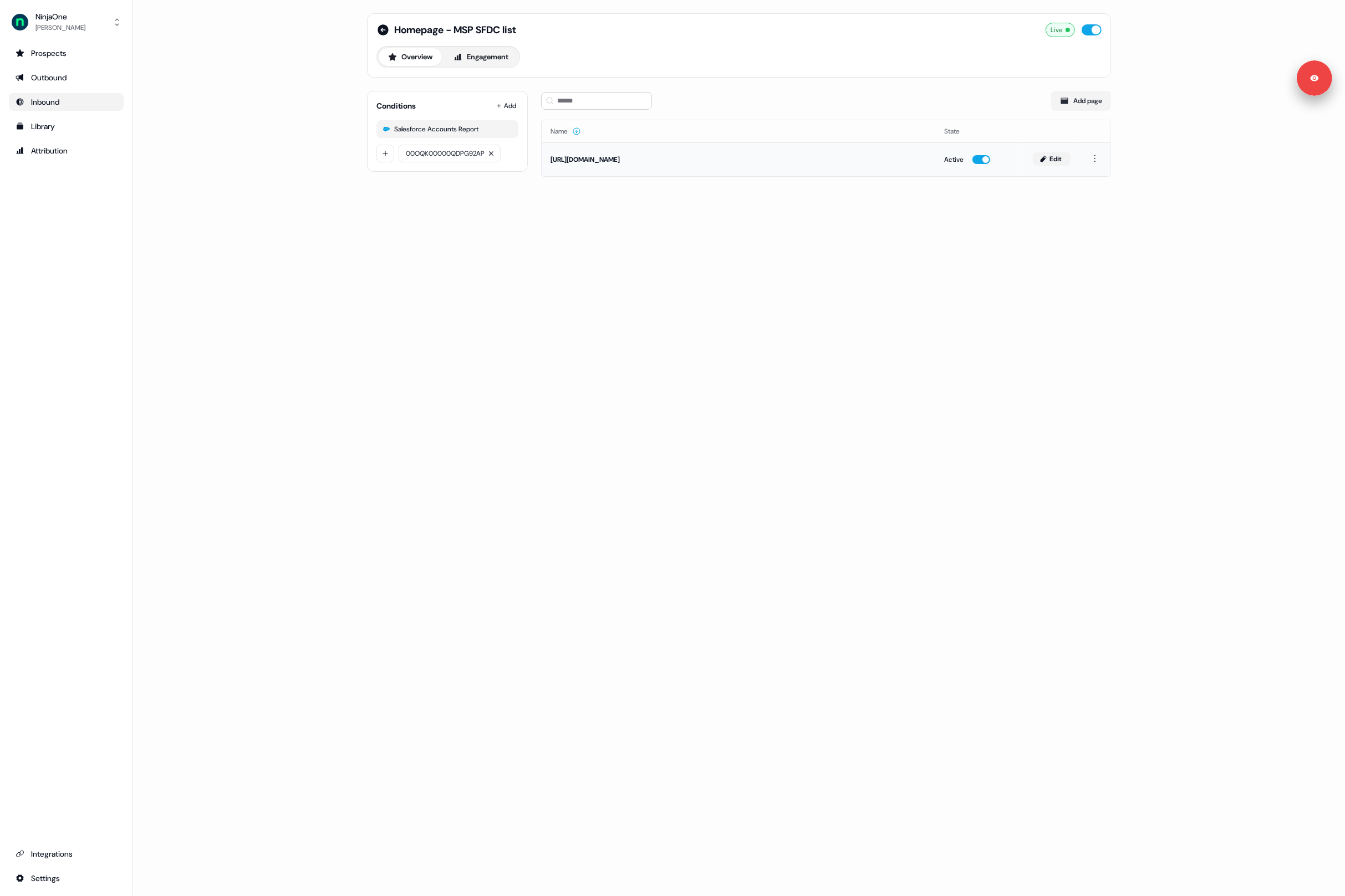
click at [1053, 158] on button "Edit" at bounding box center [1051, 159] width 38 height 13
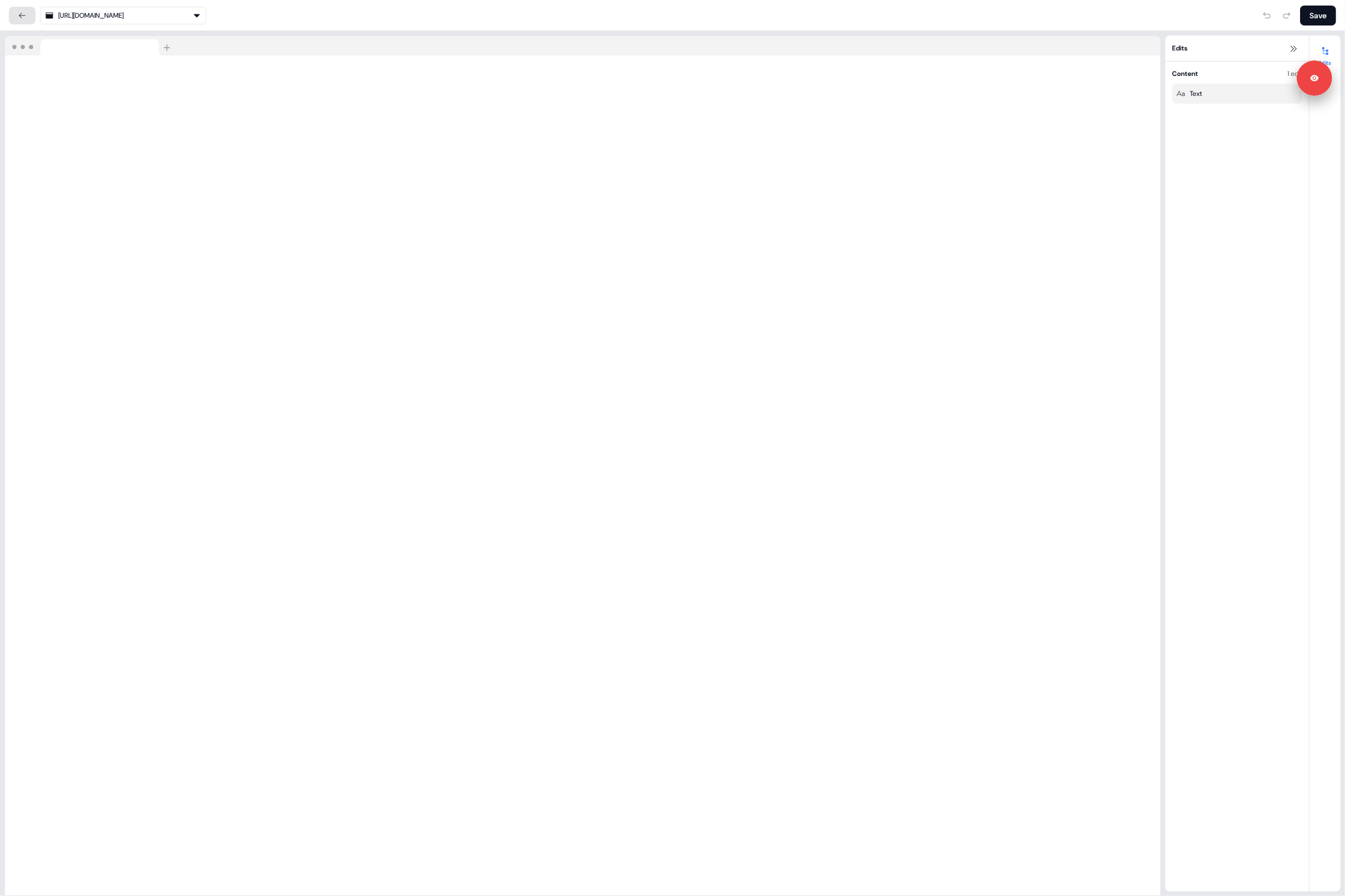
drag, startPoint x: 30, startPoint y: 8, endPoint x: 23, endPoint y: 11, distance: 7.6
click at [22, 10] on div "[URL][DOMAIN_NAME]" at bounding box center [107, 15] width 197 height 18
click at [21, 12] on icon at bounding box center [22, 15] width 9 height 9
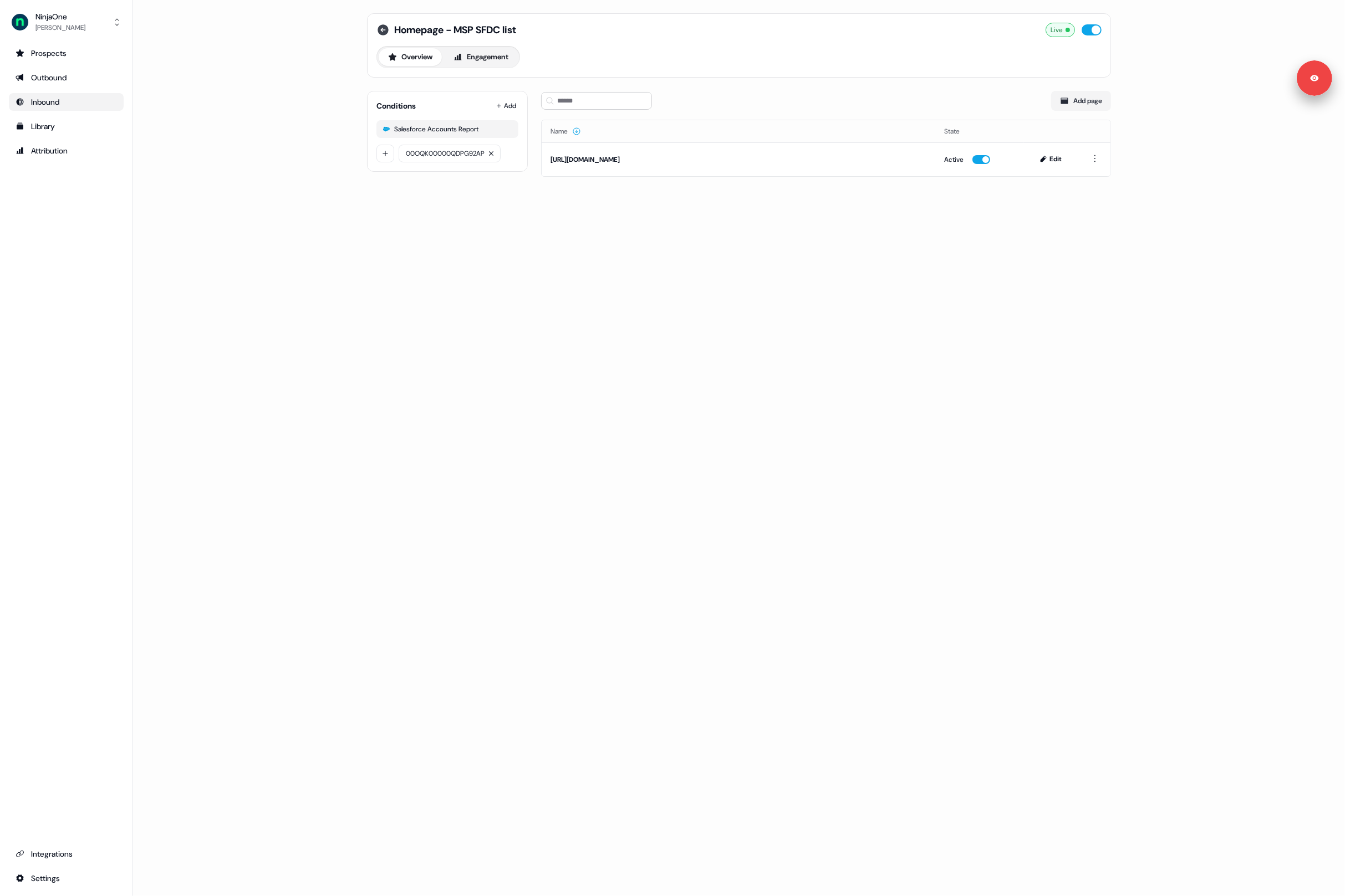
click at [383, 28] on icon at bounding box center [383, 29] width 11 height 11
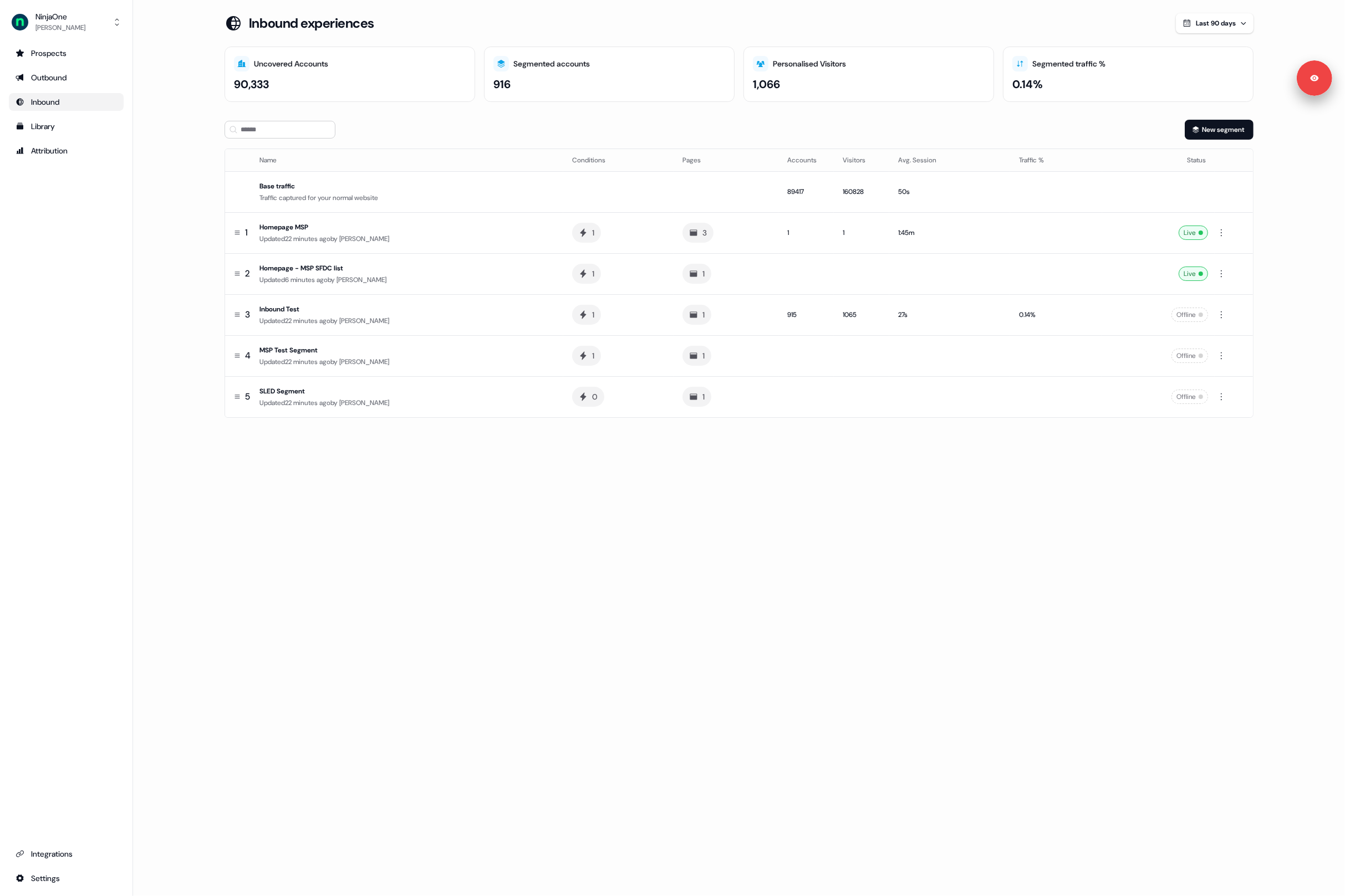
click at [400, 454] on div "Loading... Inbound experiences Last 90 days Uncovered Accounts 90,333 Segmented…" at bounding box center [739, 448] width 1212 height 896
click at [360, 275] on div "Updated 6 minutes ago by [PERSON_NAME]" at bounding box center [406, 280] width 295 height 11
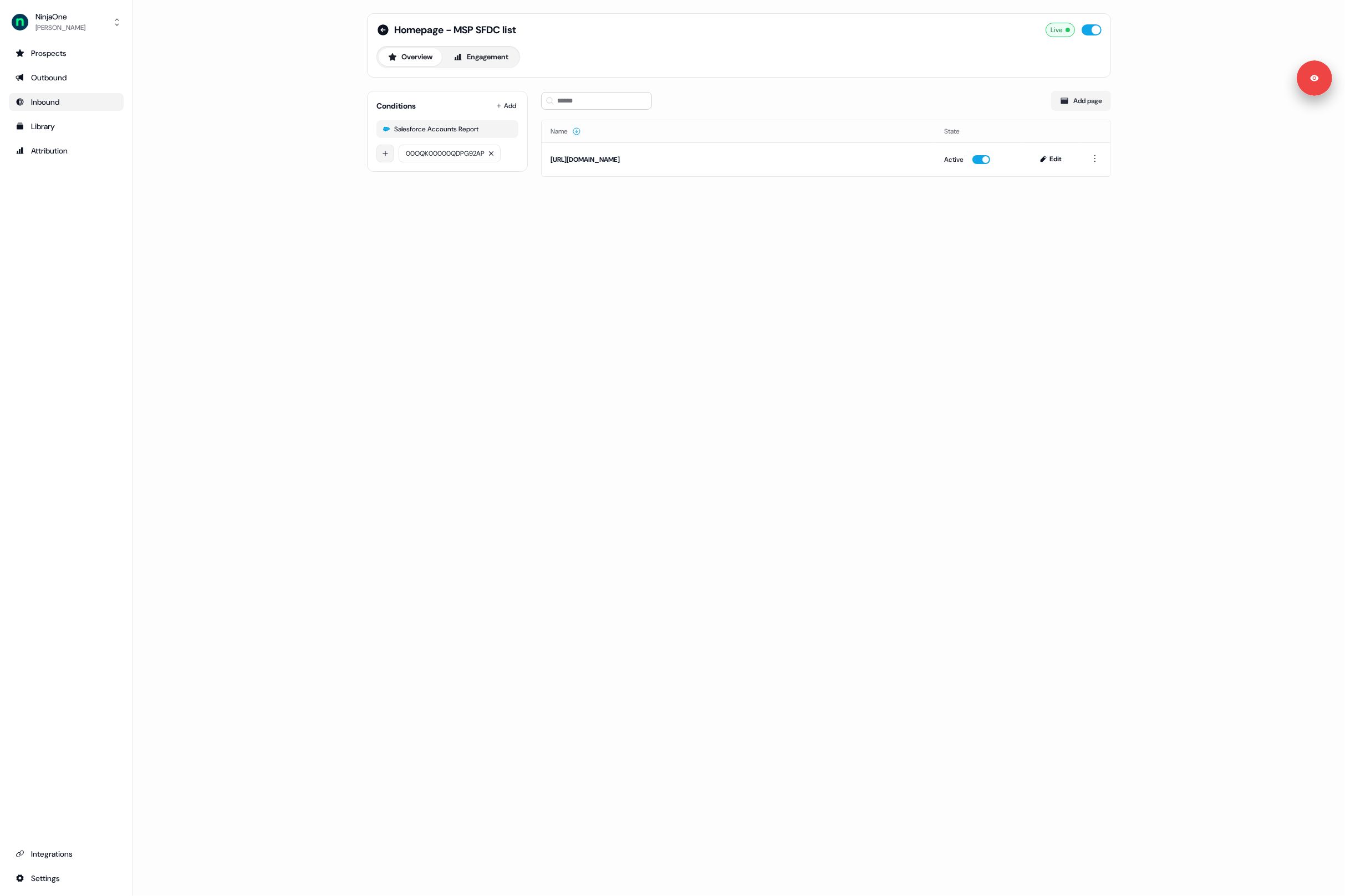
click at [384, 155] on html "Signed in as [PERSON_NAME] Sign out For the best experience switch devices to a…" at bounding box center [672, 448] width 1345 height 896
click at [416, 158] on input at bounding box center [482, 158] width 166 height 18
paste input "**********"
type input "**********"
drag, startPoint x: 420, startPoint y: 277, endPoint x: 416, endPoint y: 271, distance: 7.2
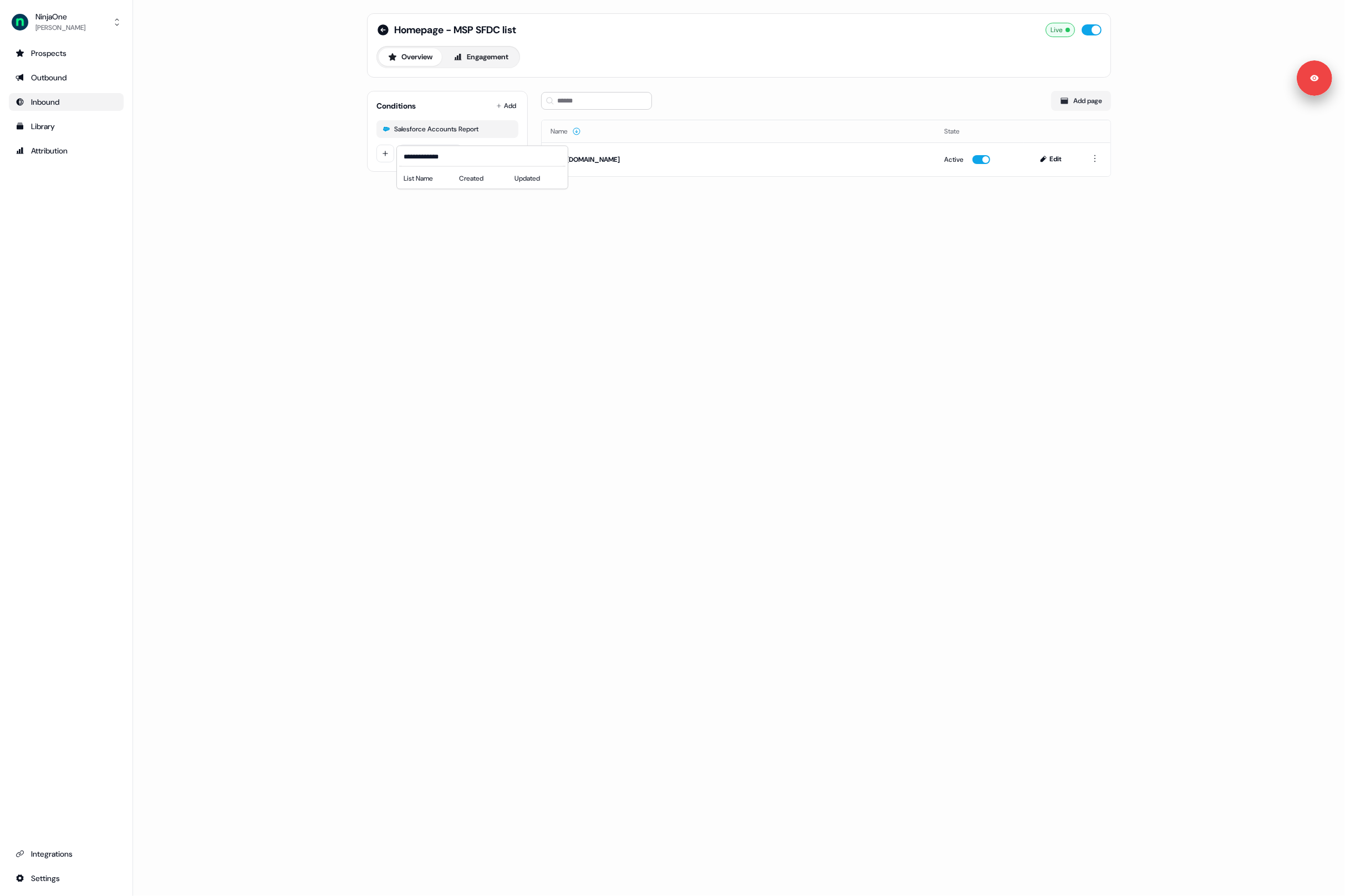
click at [420, 277] on html "**********" at bounding box center [672, 448] width 1345 height 896
click at [382, 33] on icon at bounding box center [383, 29] width 11 height 11
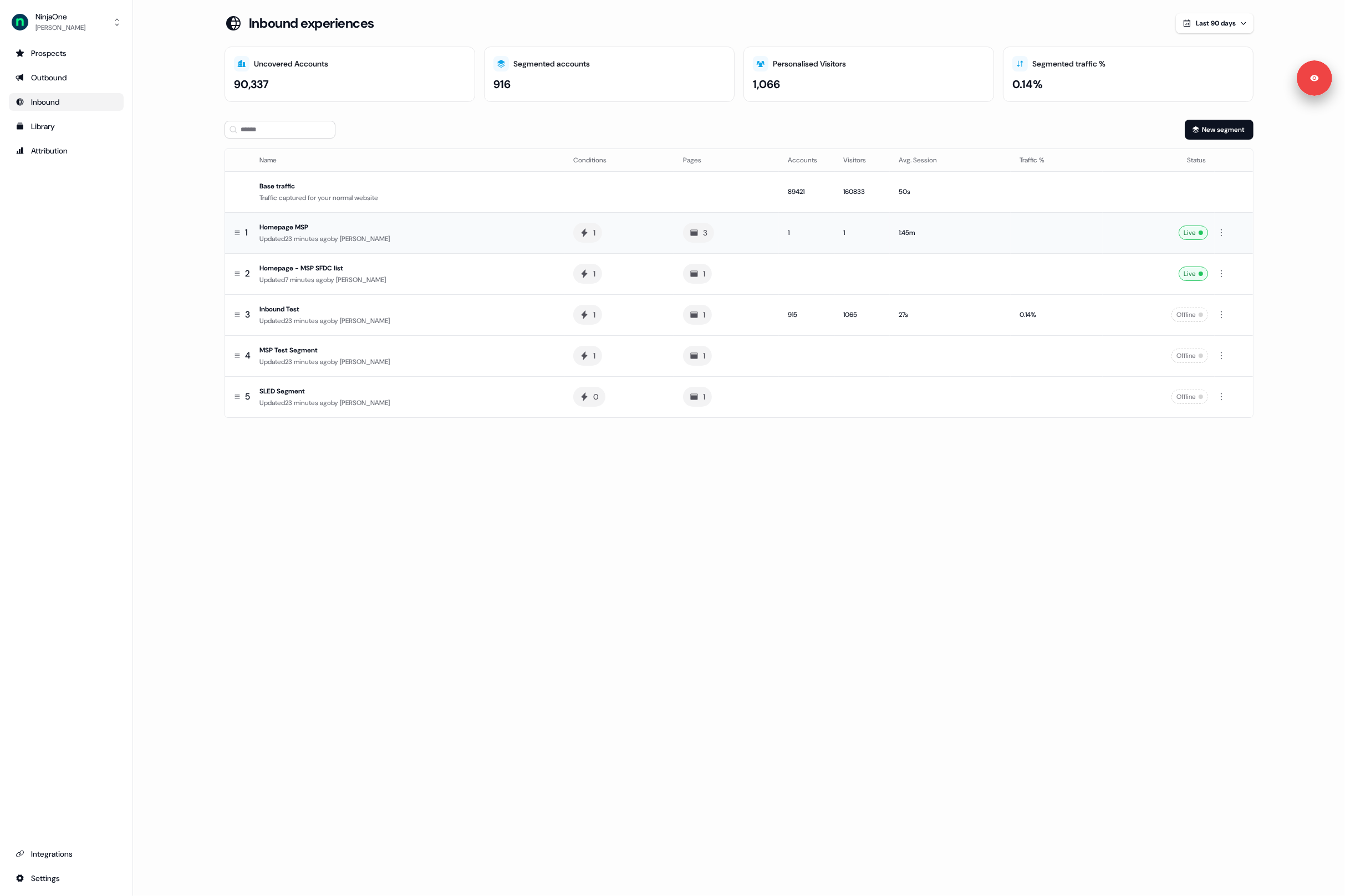
click at [476, 239] on div "Updated 23 minutes ago by [PERSON_NAME]" at bounding box center [407, 239] width 296 height 11
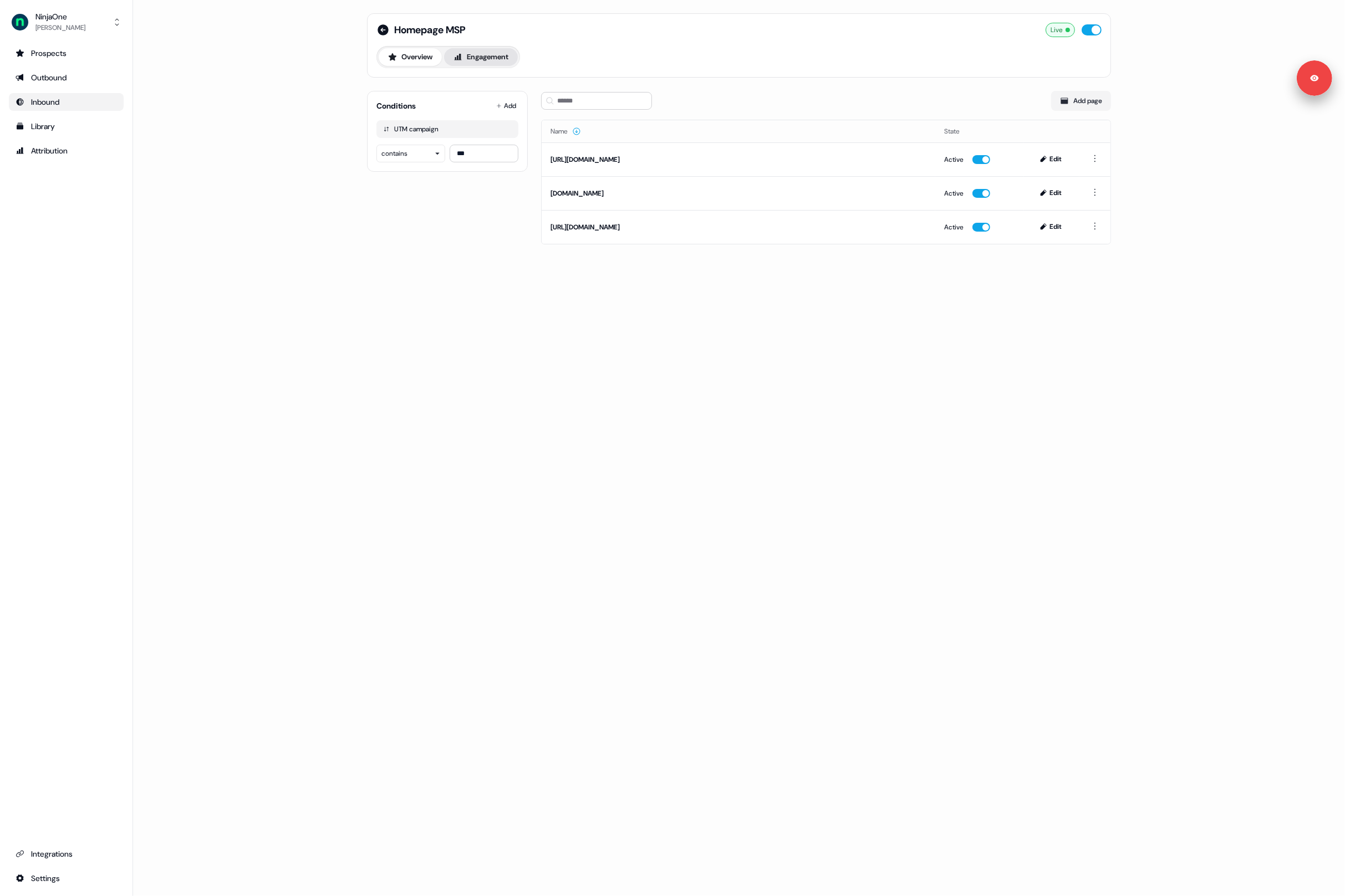
click at [484, 56] on button "Engagement" at bounding box center [481, 57] width 74 height 18
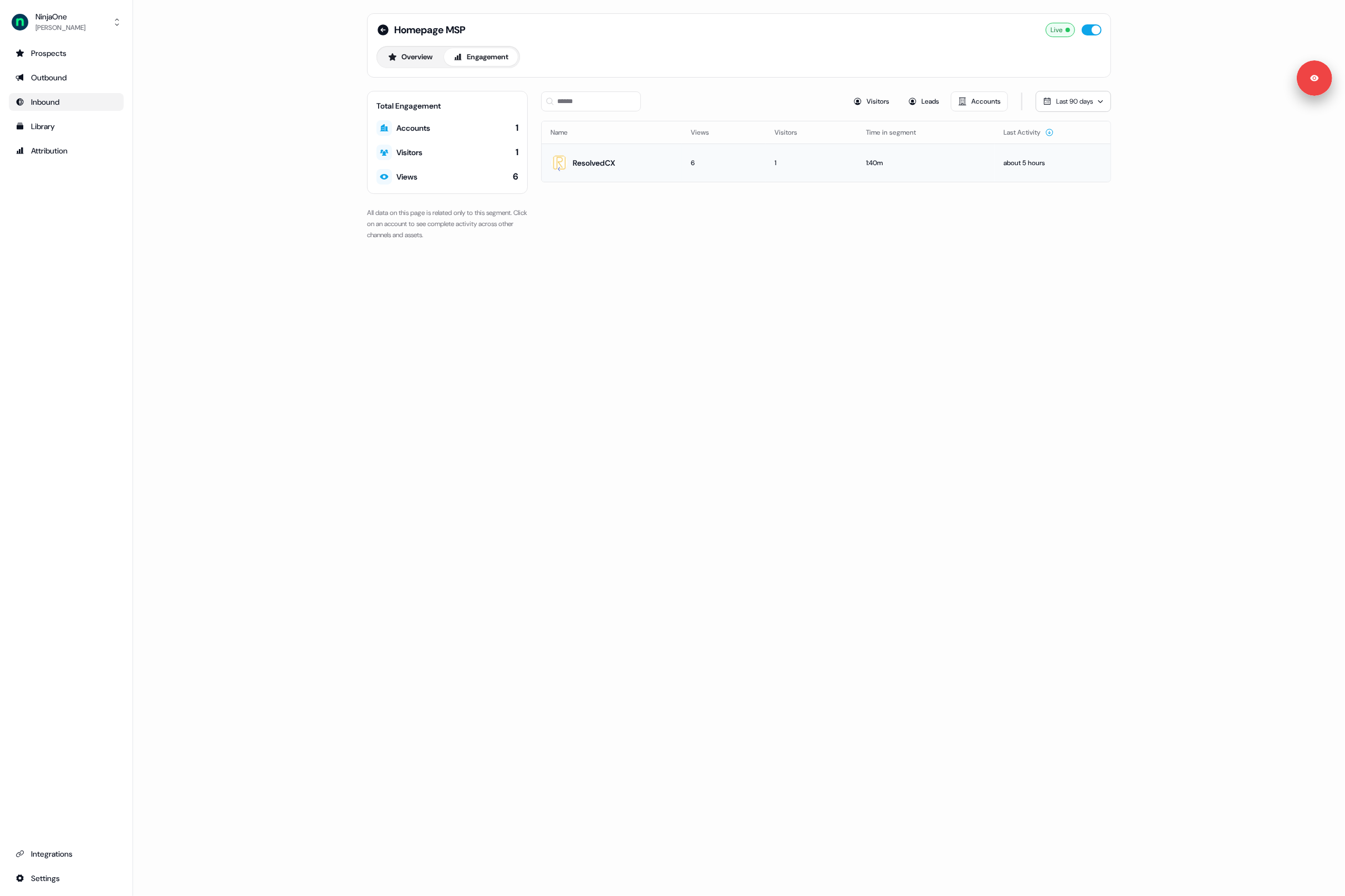
click at [816, 172] on td "1" at bounding box center [811, 163] width 91 height 38
click at [257, 216] on div "Homepage MSP Live Overview Engagement Total Engagement Accounts 1 Visitors 1 Vi…" at bounding box center [739, 448] width 1212 height 896
click at [382, 27] on icon at bounding box center [383, 29] width 11 height 11
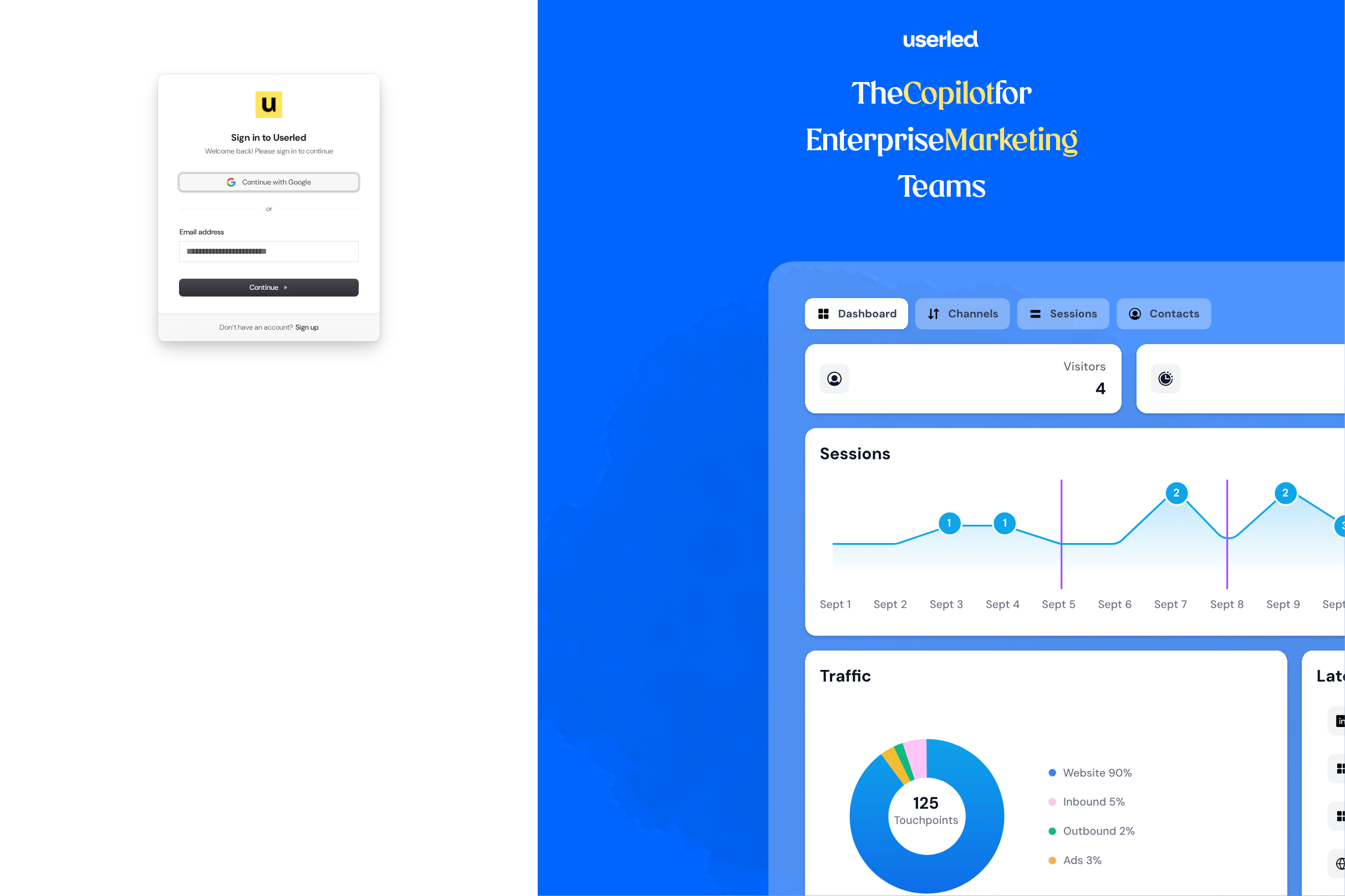
drag, startPoint x: 234, startPoint y: 185, endPoint x: 464, endPoint y: 158, distance: 231.6
click at [234, 186] on span "Continue with Google" at bounding box center [269, 183] width 165 height 10
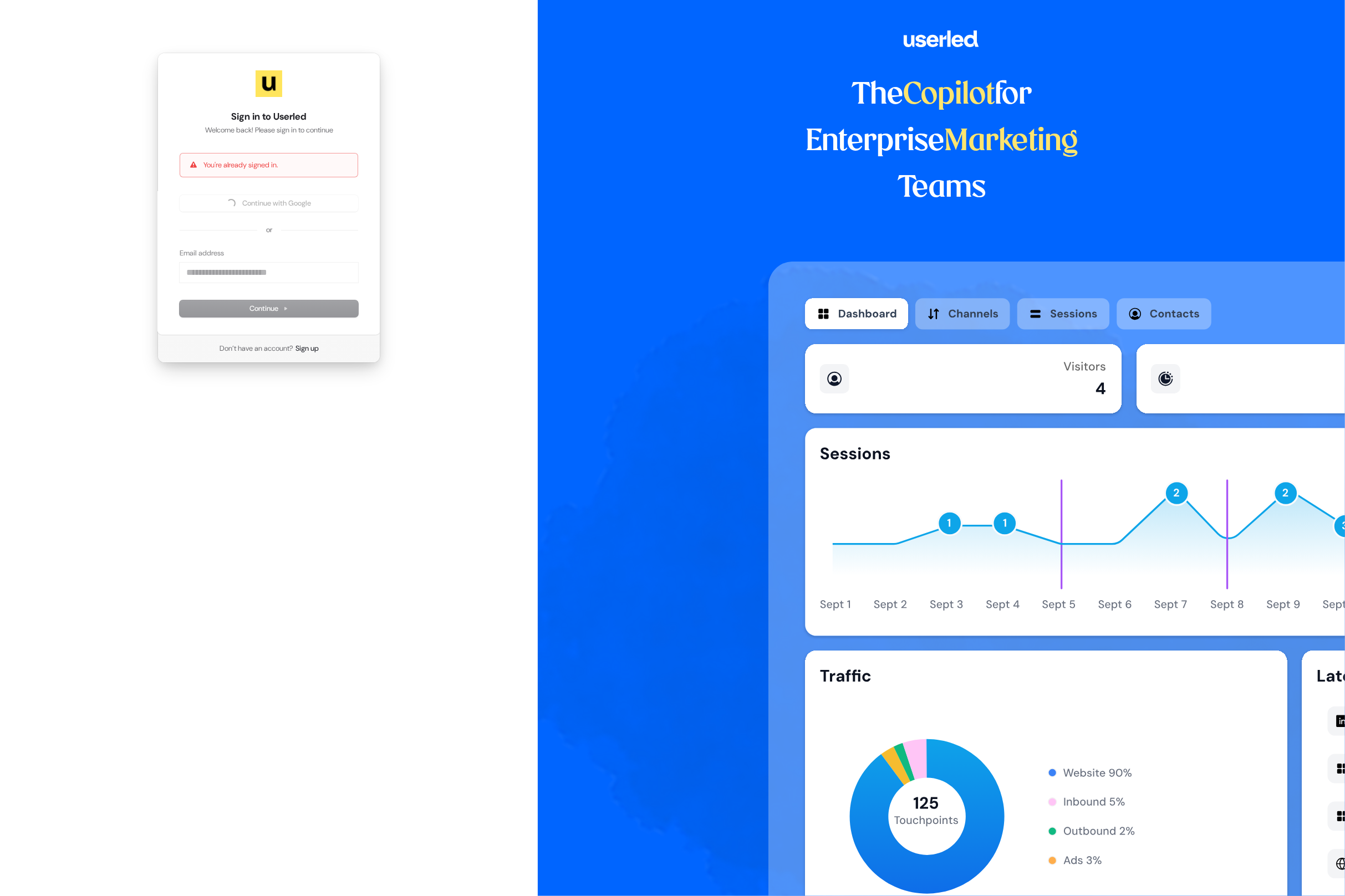
drag, startPoint x: 590, startPoint y: 264, endPoint x: 590, endPoint y: 226, distance: 38.0
click at [590, 263] on div "The Copilot for Enterprise Marketing Teams" at bounding box center [941, 448] width 807 height 896
click at [620, 227] on div "The Copilot for Enterprise Marketing Teams" at bounding box center [941, 448] width 807 height 896
click at [74, 98] on div "Sign in to Userled Welcome back! Please sign in to continue You're already sign…" at bounding box center [269, 208] width 537 height 416
click at [647, 163] on div "The Copilot for Enterprise Marketing Teams" at bounding box center [941, 448] width 807 height 896
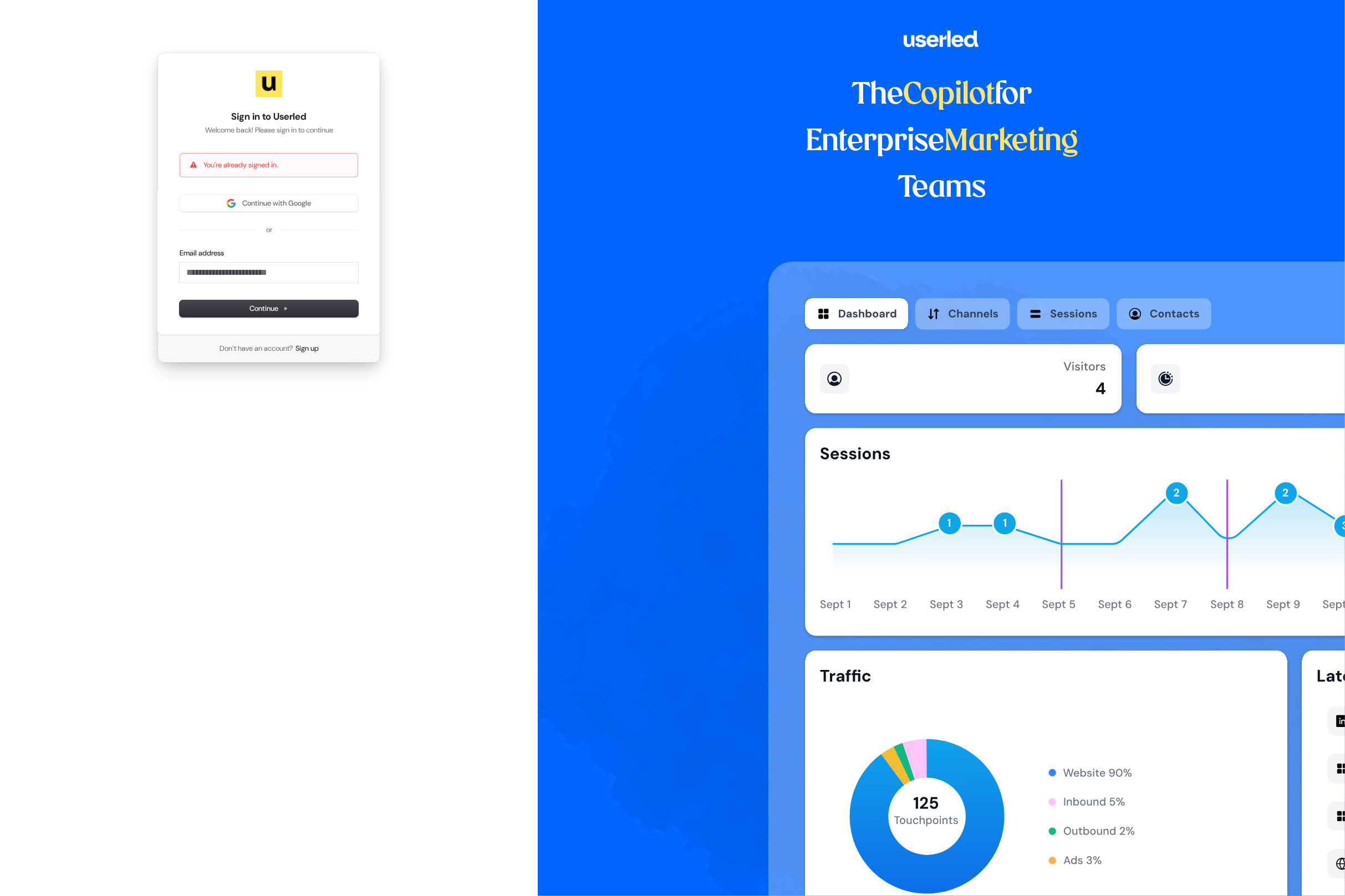
click at [593, 164] on div "The Copilot for Enterprise Marketing Teams" at bounding box center [941, 448] width 807 height 896
click at [667, 172] on div "The Copilot for Enterprise Marketing Teams" at bounding box center [941, 448] width 807 height 896
click at [658, 144] on div "The Copilot for Enterprise Marketing Teams" at bounding box center [941, 448] width 807 height 896
click at [657, 119] on div "The Copilot for Enterprise Marketing Teams" at bounding box center [941, 448] width 807 height 896
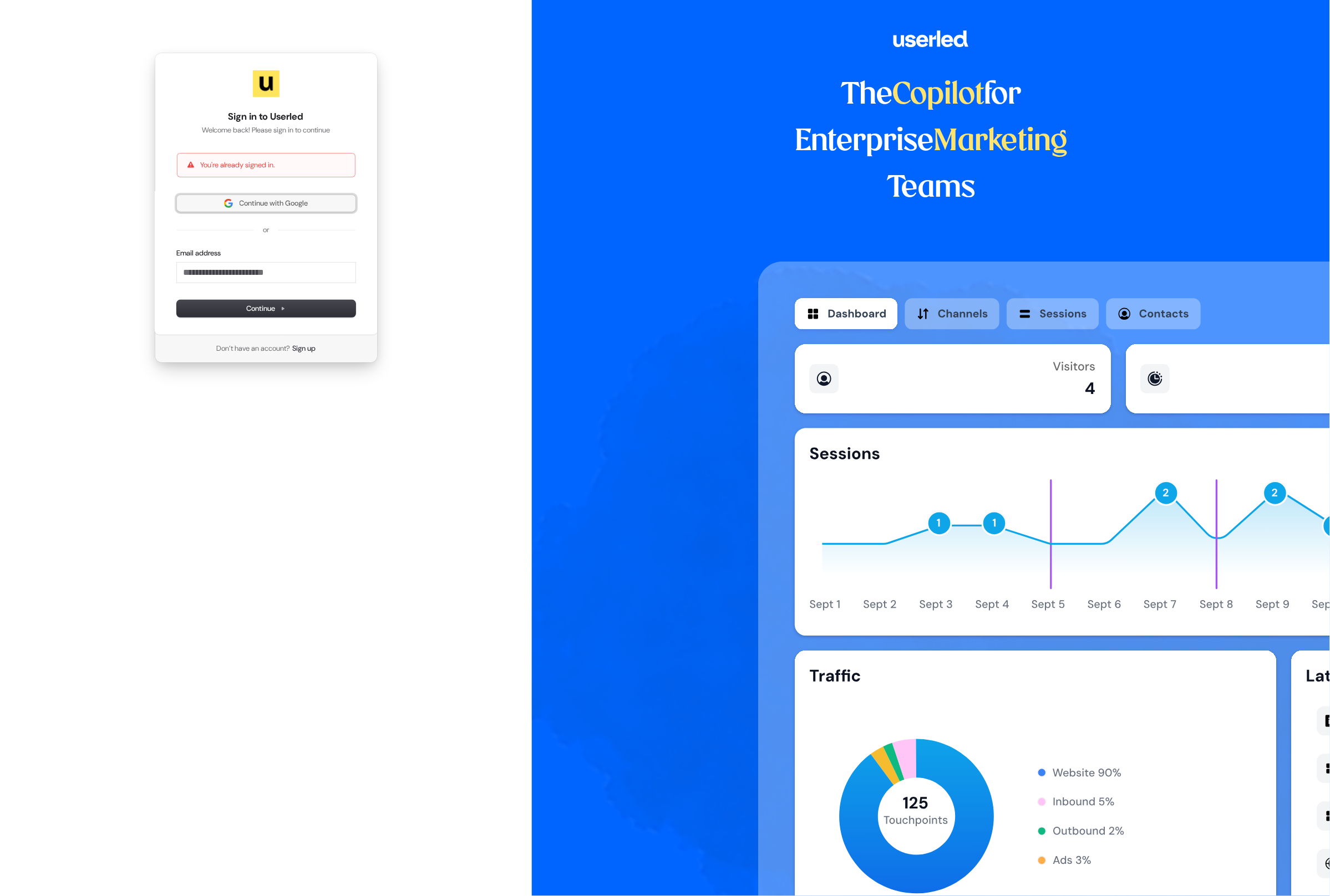
click at [233, 202] on span "Continue with Google" at bounding box center [266, 204] width 165 height 10
click at [265, 199] on span "Continue with Google" at bounding box center [273, 204] width 68 height 10
